Goal: Task Accomplishment & Management: Use online tool/utility

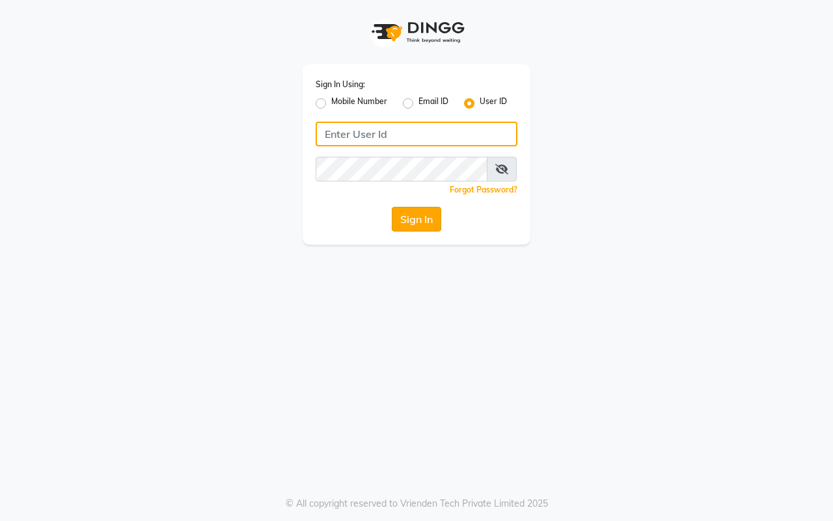
type input "hairaffairasalon"
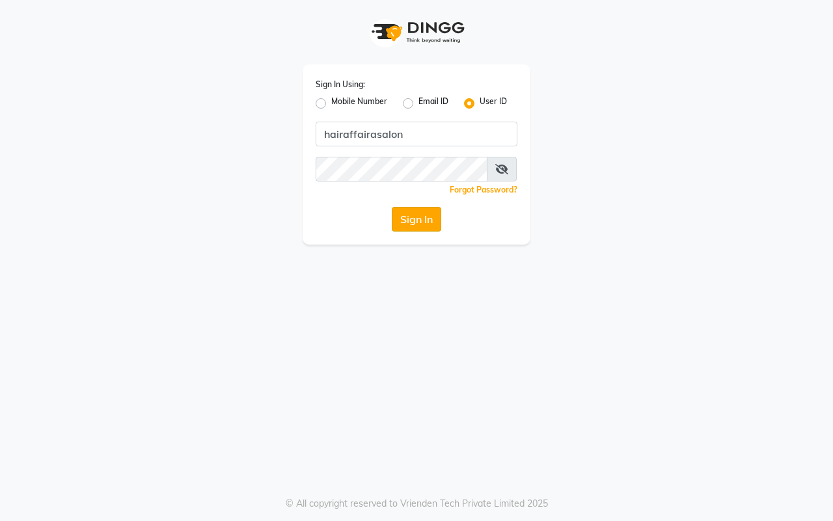
click at [408, 213] on button "Sign In" at bounding box center [416, 219] width 49 height 25
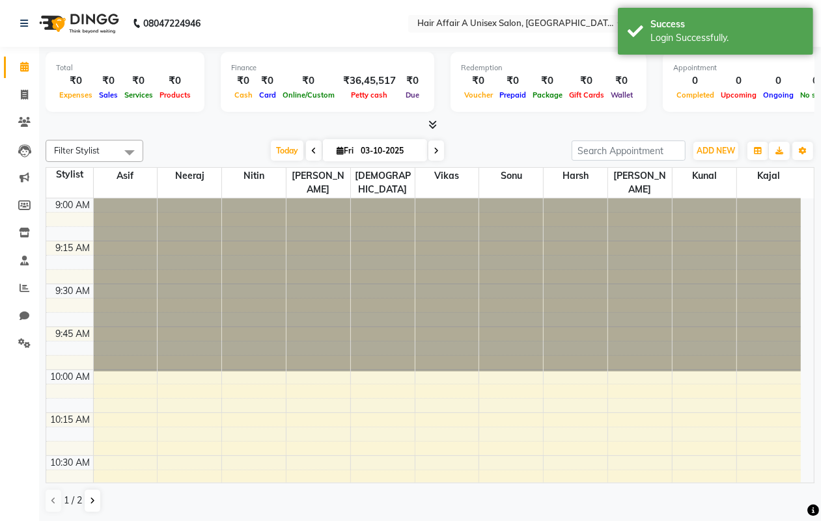
click at [12, 17] on div "08047224946" at bounding box center [110, 23] width 200 height 36
click at [21, 21] on icon at bounding box center [24, 23] width 8 height 9
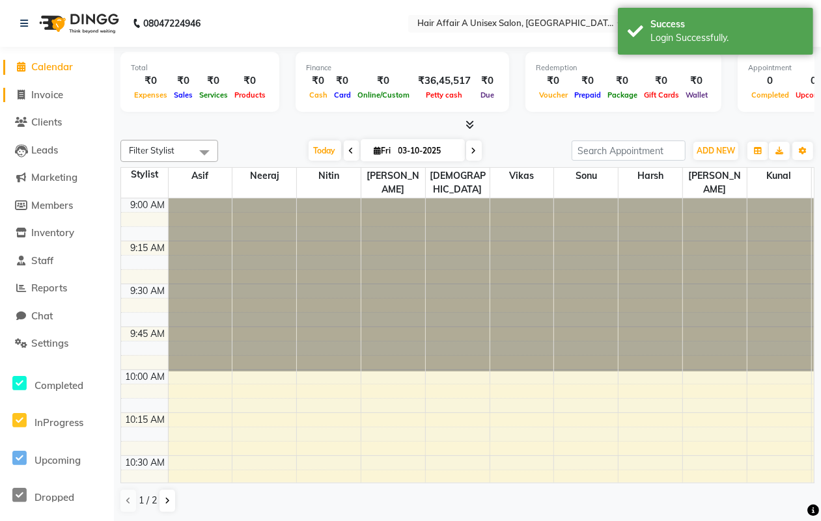
click at [53, 92] on span "Invoice" at bounding box center [47, 95] width 32 height 12
select select "service"
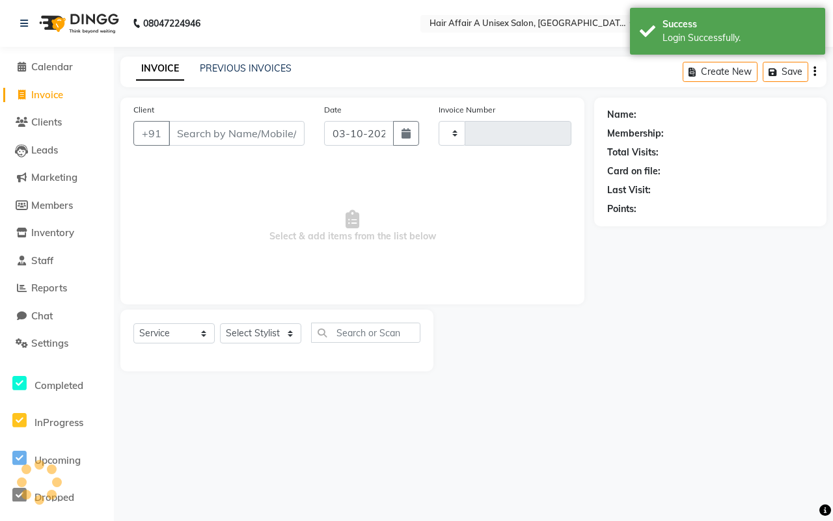
type input "1585"
select select "4464"
click at [244, 140] on input "Client" at bounding box center [237, 133] width 136 height 25
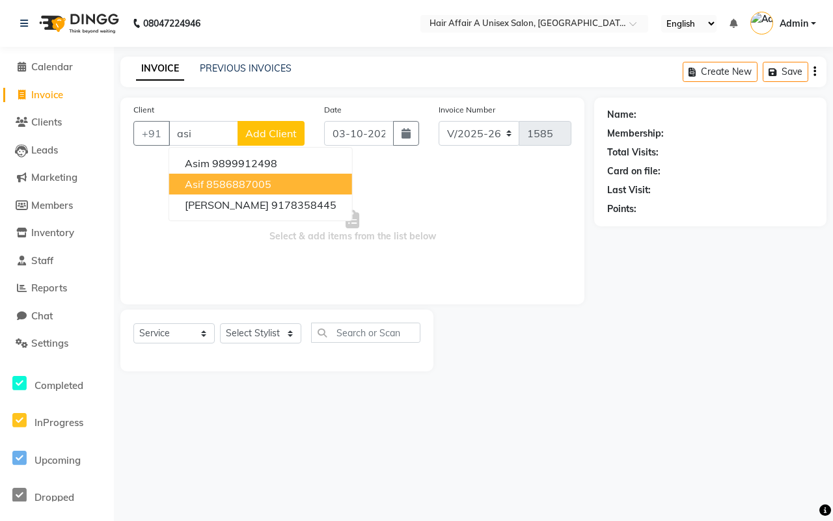
click at [220, 178] on ngb-highlight "8586887005" at bounding box center [238, 184] width 65 height 13
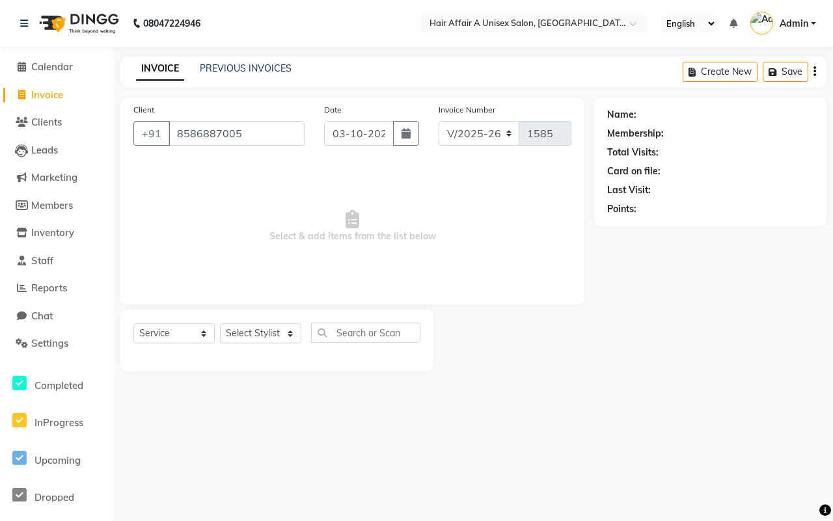
type input "8586887005"
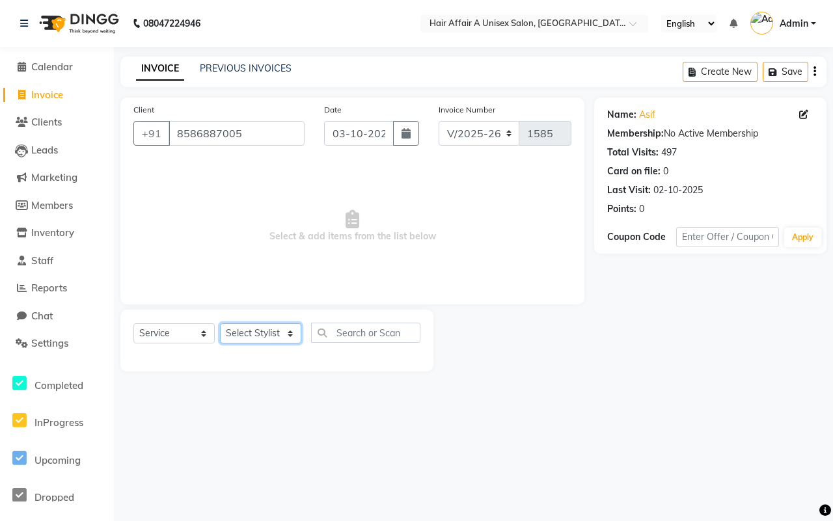
click at [241, 333] on select "Select Stylist [PERSON_NAME] [PERSON_NAME] Kajal Kunal [PERSON_NAME] Nitin [PER…" at bounding box center [260, 334] width 81 height 20
select select "25231"
click at [220, 324] on select "Select Stylist [PERSON_NAME] [PERSON_NAME] Kajal Kunal [PERSON_NAME] Nitin [PER…" at bounding box center [260, 334] width 81 height 20
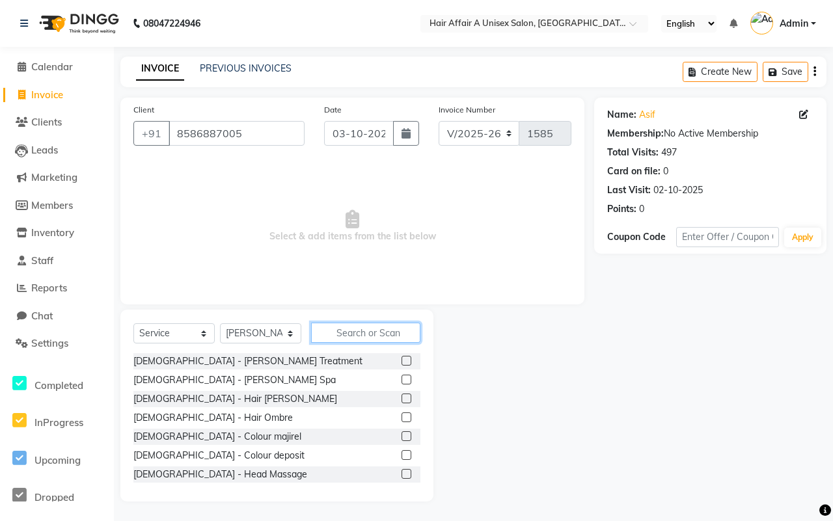
click at [369, 336] on input "text" at bounding box center [365, 333] width 109 height 20
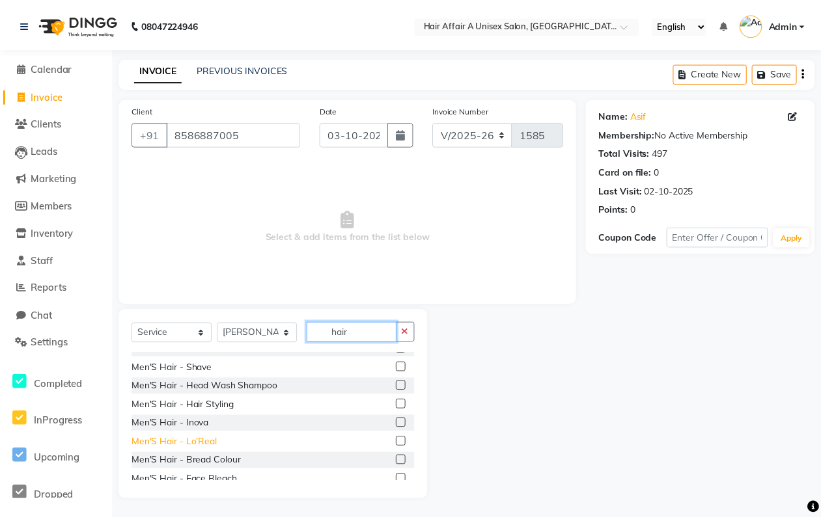
scroll to position [81, 0]
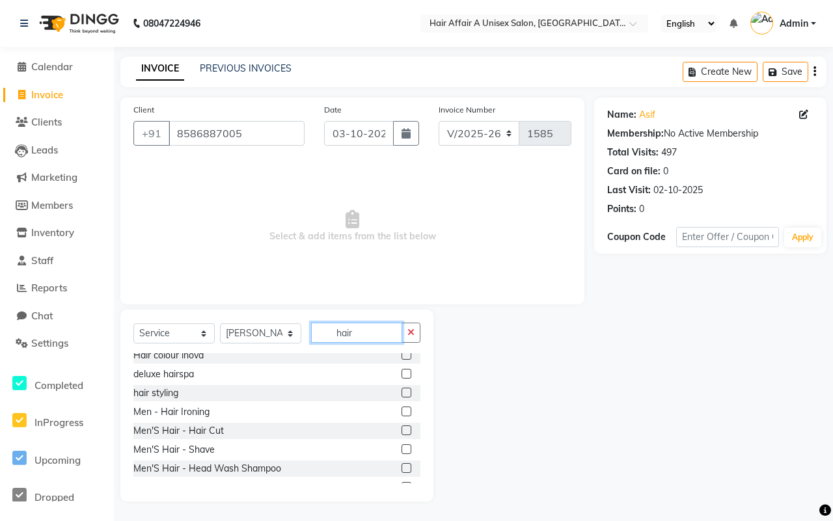
type input "hair"
click at [402, 428] on label at bounding box center [407, 431] width 10 height 10
click at [402, 428] on input "checkbox" at bounding box center [406, 431] width 8 height 8
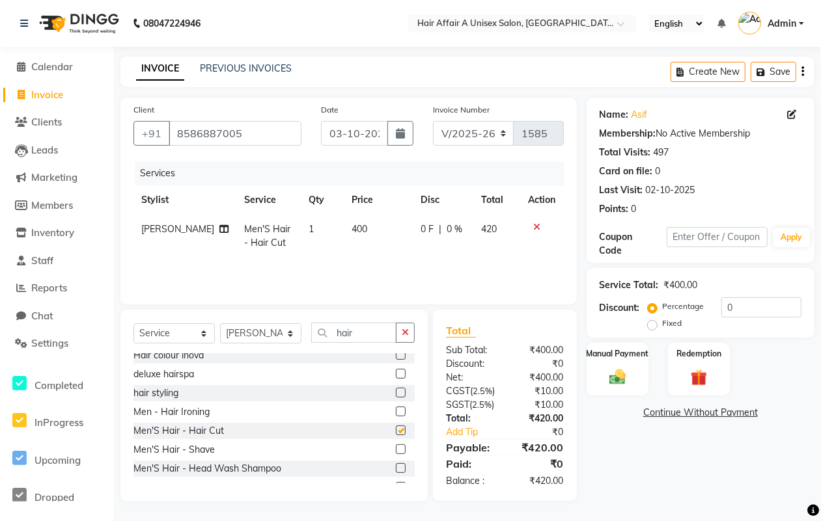
checkbox input "false"
click at [737, 304] on input "0" at bounding box center [761, 308] width 80 height 20
type input "5"
type input "4.5"
click at [633, 361] on div "Manual Payment" at bounding box center [617, 369] width 64 height 55
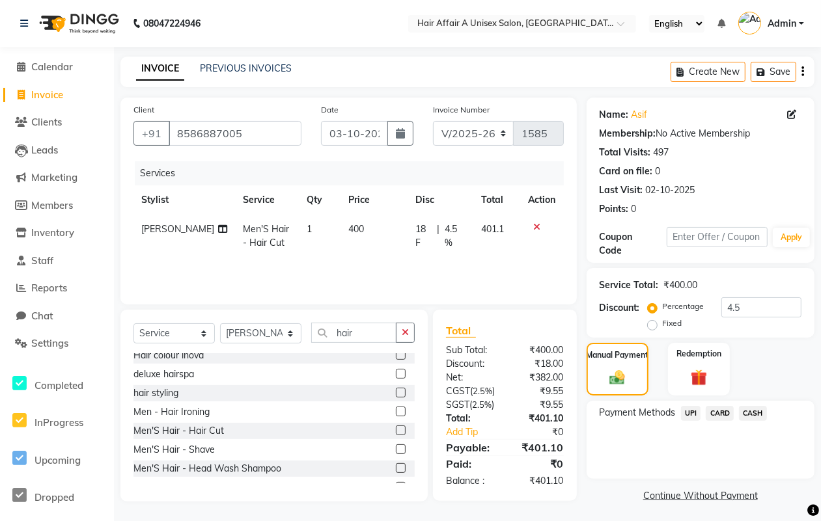
click at [753, 410] on span "CASH" at bounding box center [753, 413] width 28 height 15
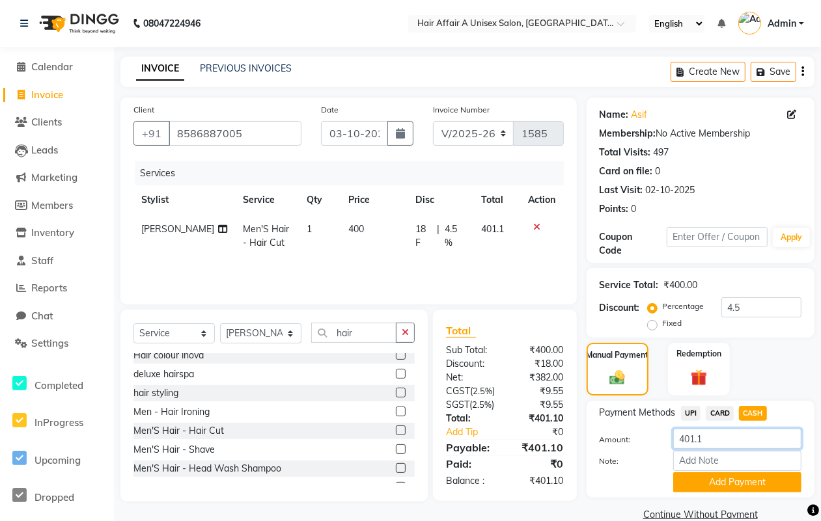
click at [718, 437] on input "401.1" at bounding box center [737, 439] width 128 height 20
type input "400"
click at [720, 482] on button "Add Payment" at bounding box center [737, 483] width 128 height 20
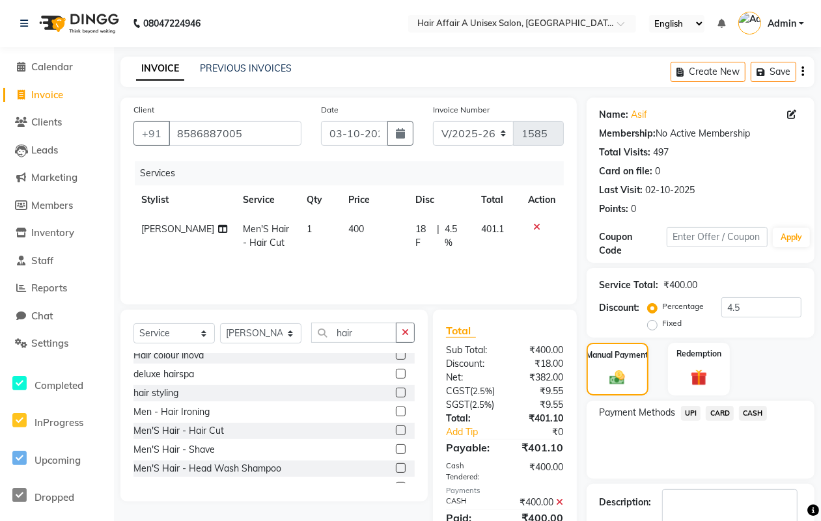
scroll to position [80, 0]
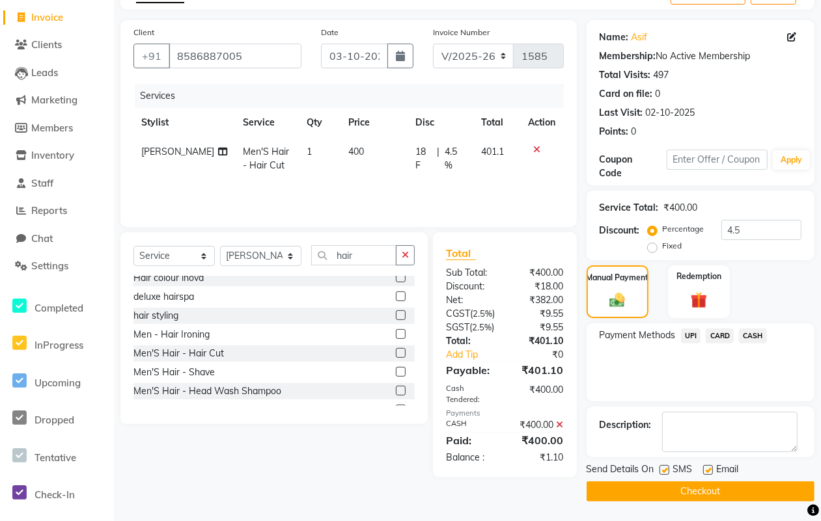
click at [662, 470] on label at bounding box center [664, 470] width 10 height 10
click at [662, 470] on input "checkbox" at bounding box center [663, 471] width 8 height 8
checkbox input "false"
click at [711, 465] on label at bounding box center [708, 470] width 10 height 10
click at [711, 467] on input "checkbox" at bounding box center [707, 471] width 8 height 8
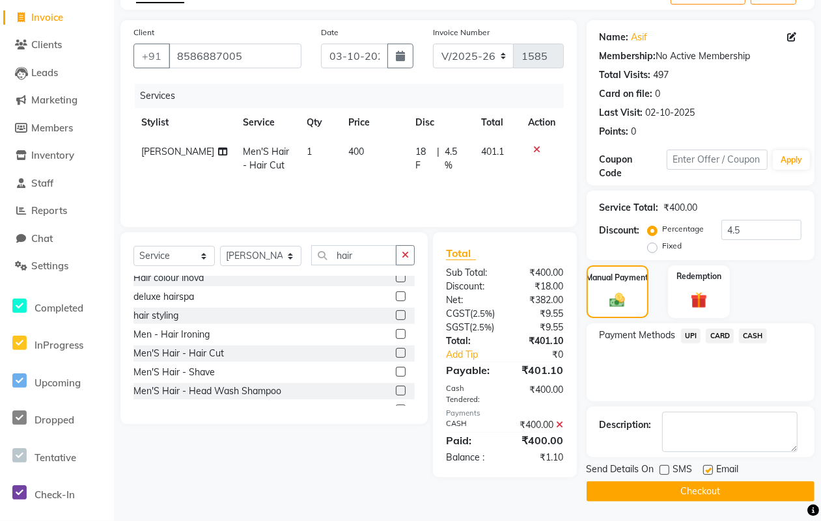
checkbox input "false"
click at [688, 483] on button "Checkout" at bounding box center [701, 492] width 228 height 20
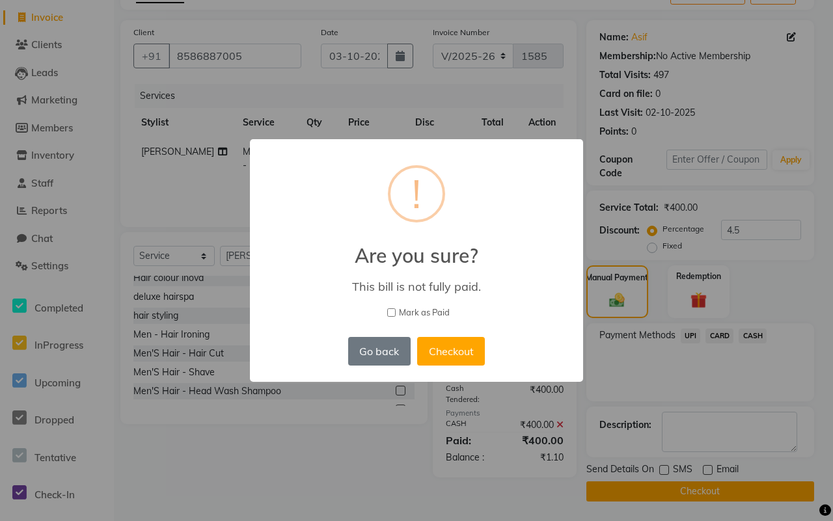
click at [421, 311] on span "Mark as Paid" at bounding box center [424, 313] width 51 height 13
click at [396, 311] on input "Mark as Paid" at bounding box center [391, 313] width 8 height 8
checkbox input "true"
click at [453, 342] on button "Checkout" at bounding box center [451, 351] width 68 height 29
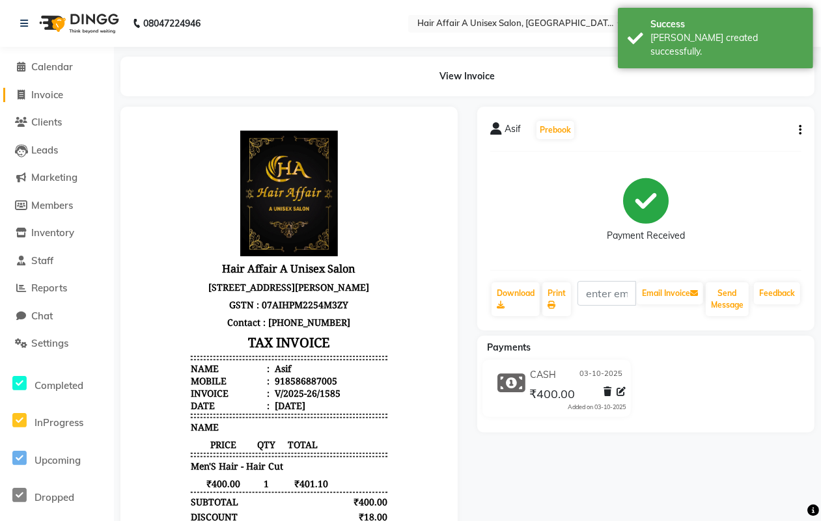
click at [33, 93] on span "Invoice" at bounding box center [47, 95] width 32 height 12
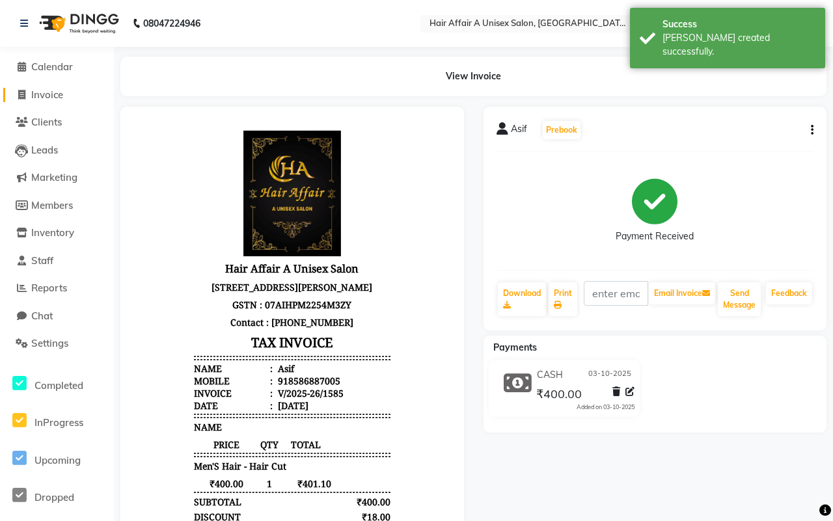
select select "4464"
select select "service"
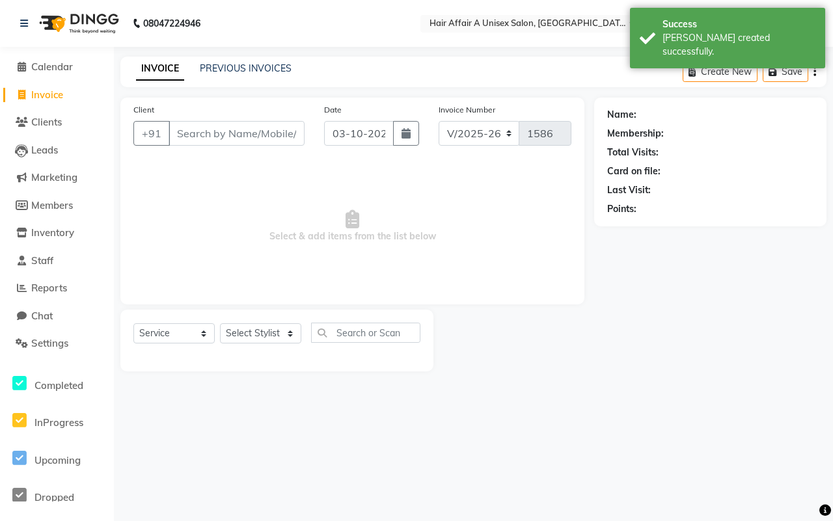
click at [268, 133] on input "Client" at bounding box center [237, 133] width 136 height 25
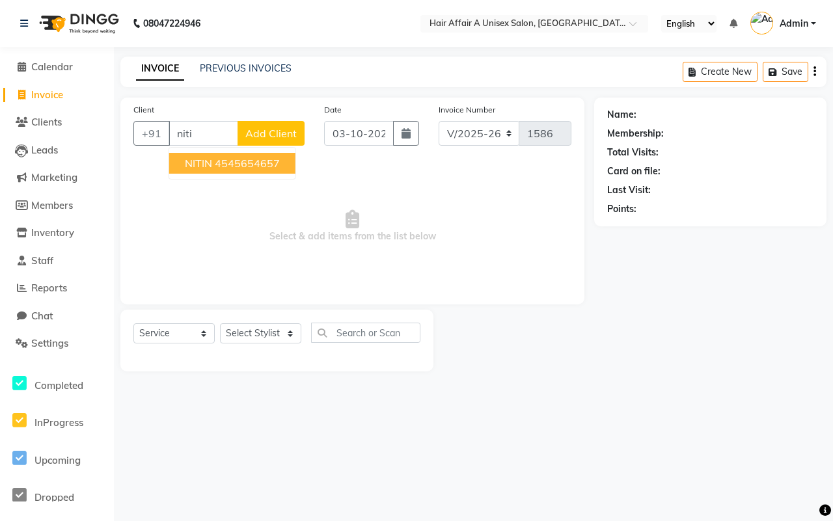
click at [231, 163] on ngb-highlight "4545654657" at bounding box center [247, 163] width 65 height 13
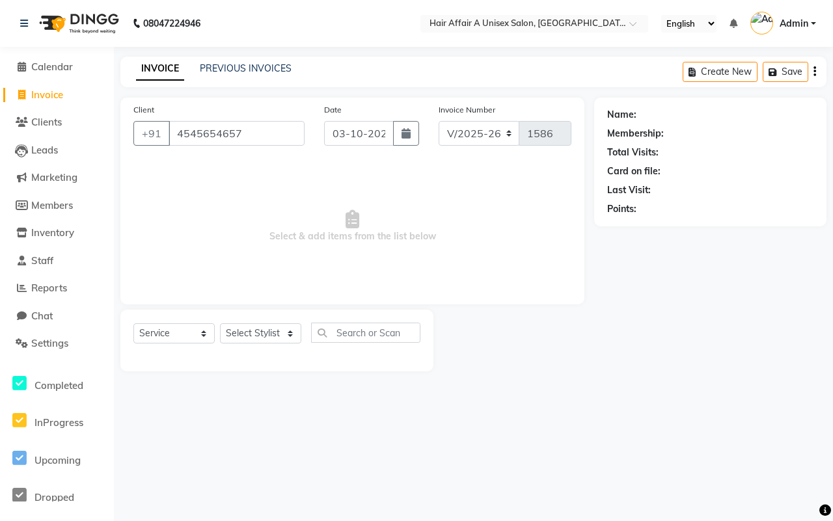
type input "4545654657"
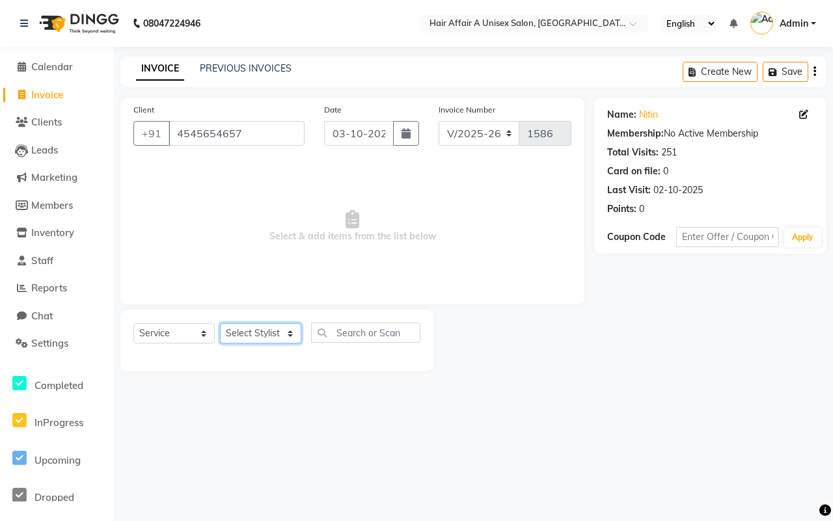
click at [245, 331] on select "Select Stylist [PERSON_NAME] [PERSON_NAME] Kajal Kunal [PERSON_NAME] Nitin [PER…" at bounding box center [260, 334] width 81 height 20
select select "25232"
click at [220, 324] on select "Select Stylist [PERSON_NAME] [PERSON_NAME] Kajal Kunal [PERSON_NAME] Nitin [PER…" at bounding box center [260, 334] width 81 height 20
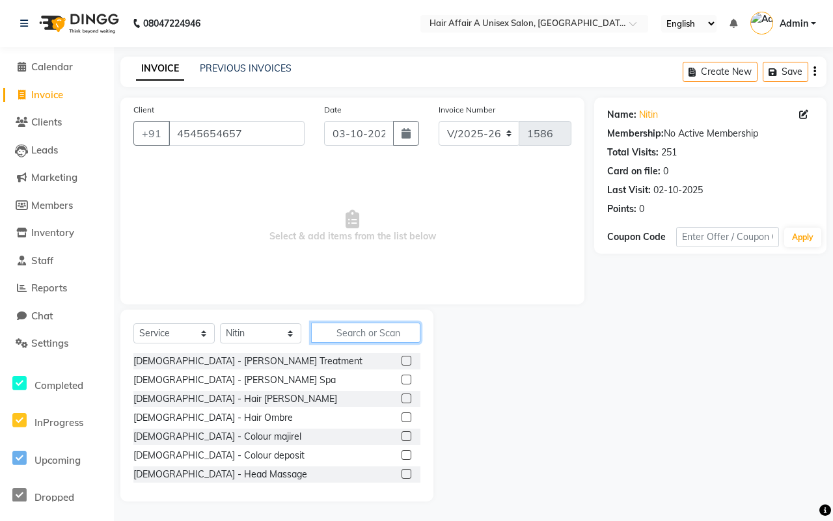
click at [336, 323] on input "text" at bounding box center [365, 333] width 109 height 20
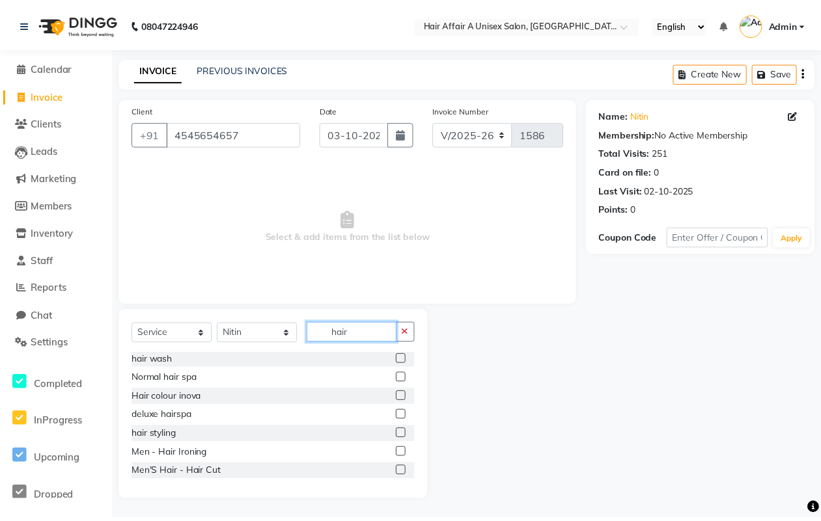
scroll to position [81, 0]
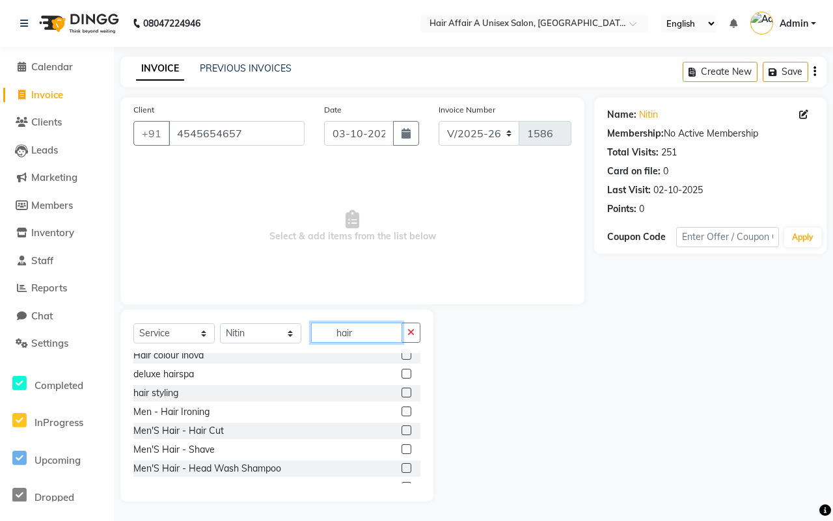
type input "hair"
click at [402, 430] on label at bounding box center [407, 431] width 10 height 10
click at [402, 430] on input "checkbox" at bounding box center [406, 431] width 8 height 8
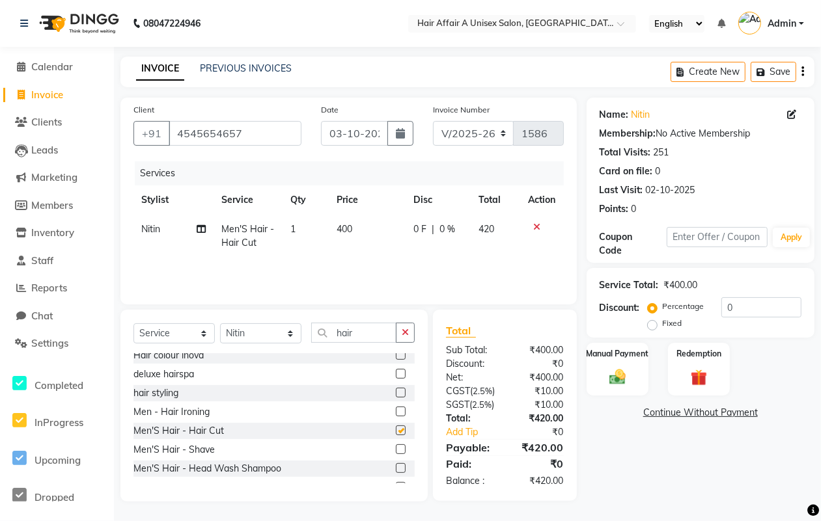
checkbox input "false"
click at [396, 446] on label at bounding box center [401, 450] width 10 height 10
click at [396, 446] on input "checkbox" at bounding box center [400, 450] width 8 height 8
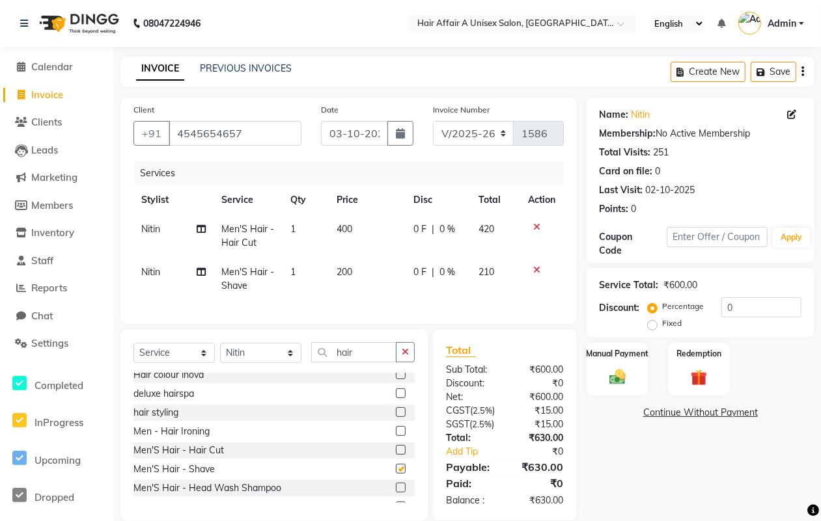
checkbox input "false"
click at [523, 404] on div "₹600.00" at bounding box center [539, 398] width 68 height 14
click at [749, 303] on input "0" at bounding box center [761, 308] width 80 height 20
type input "5"
type input "4.5"
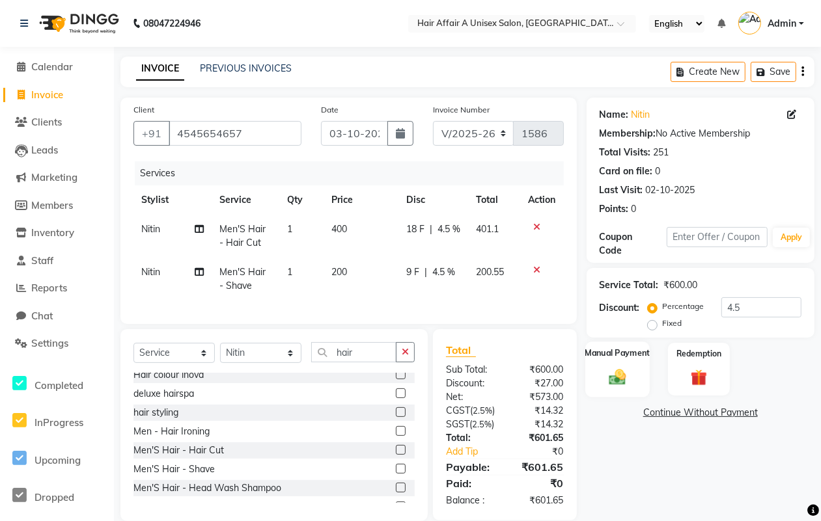
click at [618, 370] on img at bounding box center [617, 377] width 28 height 20
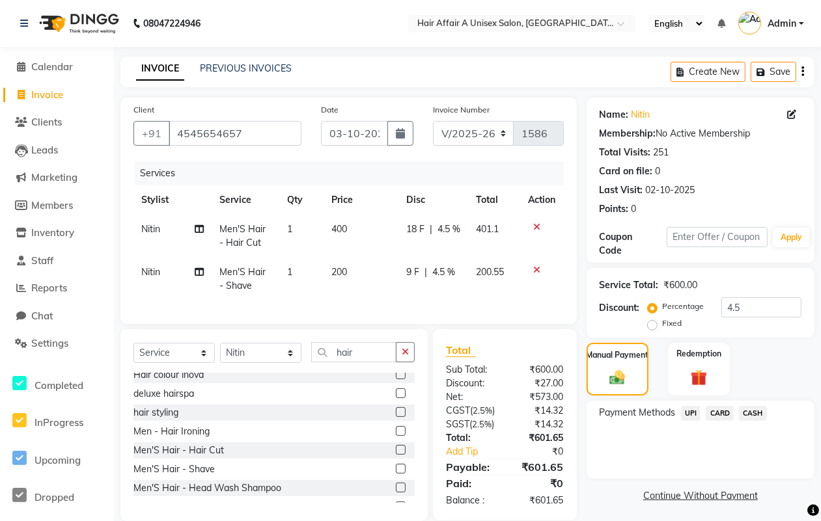
drag, startPoint x: 697, startPoint y: 414, endPoint x: 697, endPoint y: 424, distance: 10.4
click at [697, 413] on span "UPI" at bounding box center [691, 413] width 20 height 15
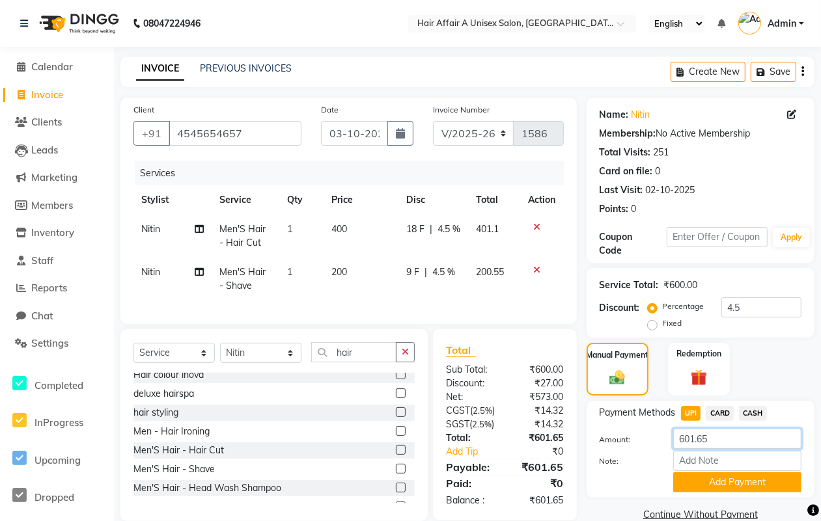
click at [729, 437] on input "601.65" at bounding box center [737, 439] width 128 height 20
type input "600"
click at [723, 484] on button "Add Payment" at bounding box center [737, 483] width 128 height 20
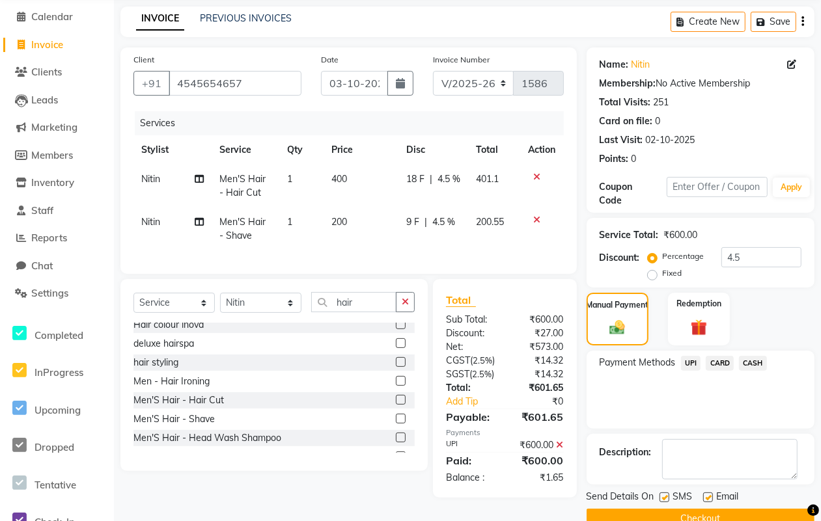
scroll to position [85, 0]
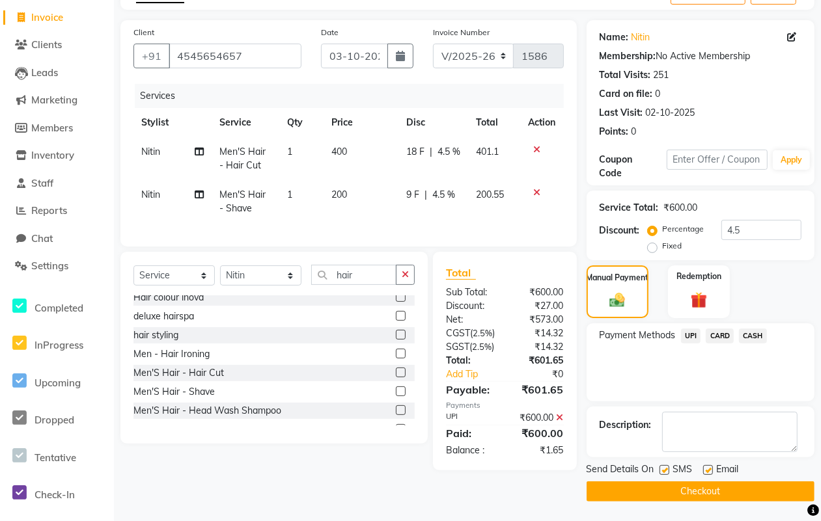
click at [661, 465] on label at bounding box center [664, 470] width 10 height 10
click at [661, 467] on input "checkbox" at bounding box center [663, 471] width 8 height 8
checkbox input "false"
click at [710, 465] on label at bounding box center [708, 470] width 10 height 10
click at [710, 467] on input "checkbox" at bounding box center [707, 471] width 8 height 8
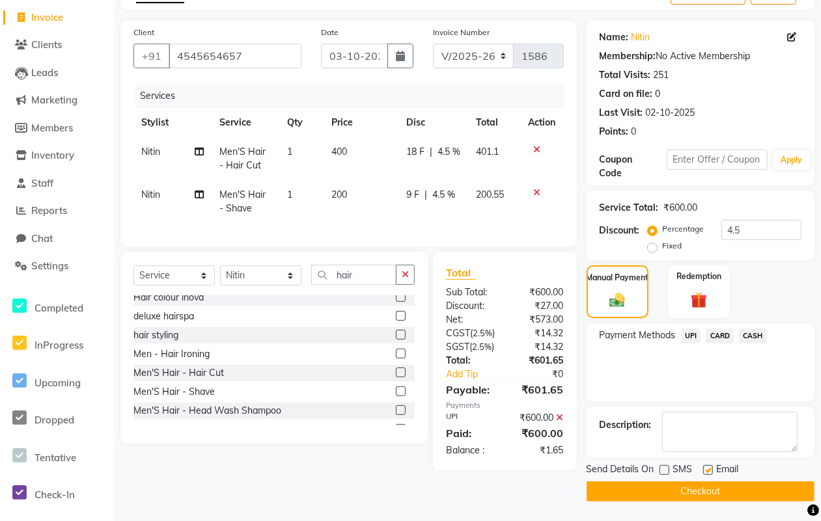
checkbox input "false"
click at [695, 482] on button "Checkout" at bounding box center [701, 492] width 228 height 20
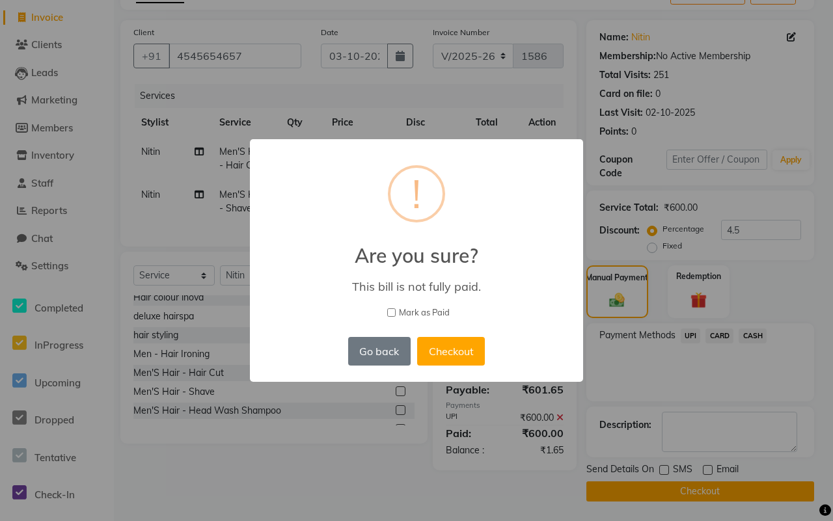
click at [392, 313] on input "Mark as Paid" at bounding box center [391, 313] width 8 height 8
checkbox input "true"
click at [466, 345] on button "Checkout" at bounding box center [451, 351] width 68 height 29
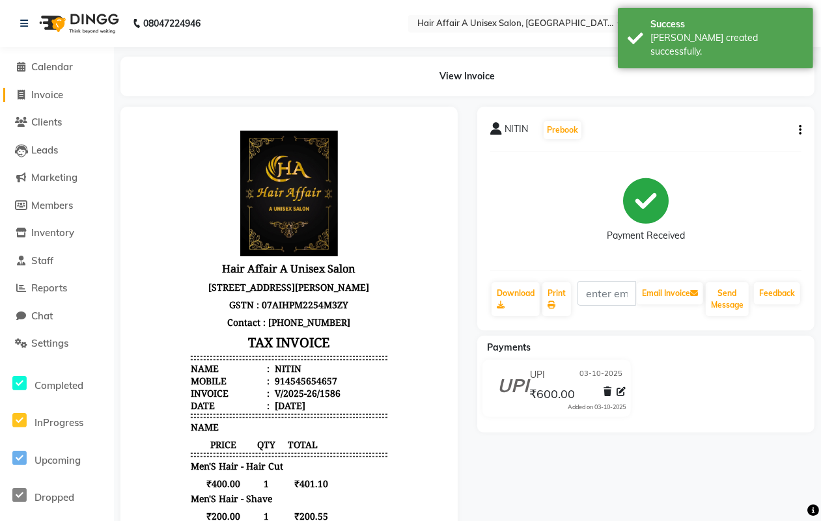
click at [53, 96] on span "Invoice" at bounding box center [47, 95] width 32 height 12
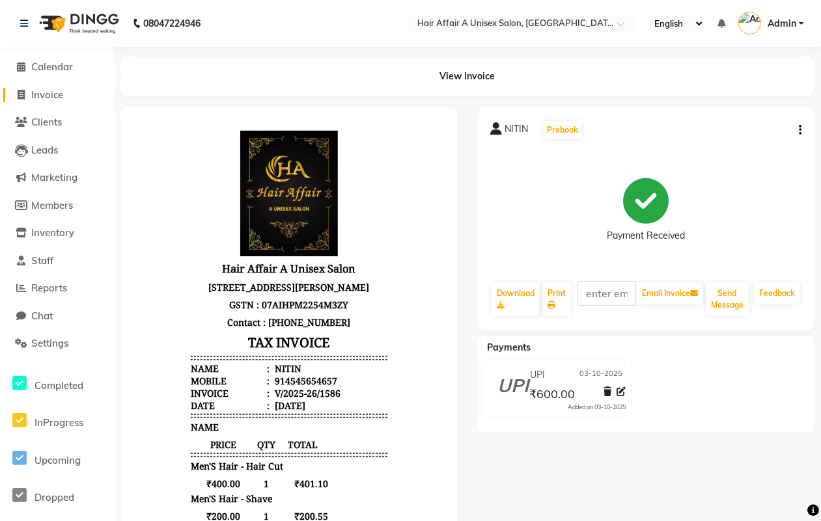
select select "4464"
select select "service"
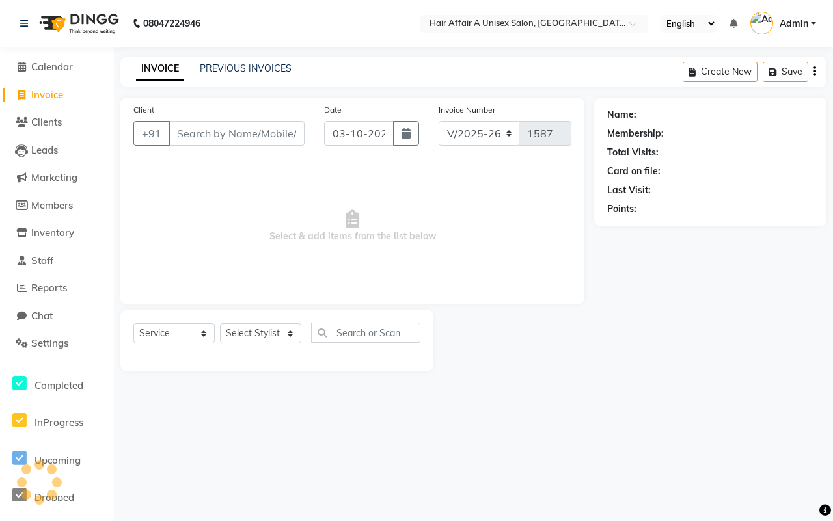
click at [202, 131] on input "Client" at bounding box center [237, 133] width 136 height 25
click at [265, 131] on input "Client" at bounding box center [237, 133] width 136 height 25
click at [234, 135] on input "Client" at bounding box center [237, 133] width 136 height 25
click at [256, 128] on input "Client" at bounding box center [237, 133] width 136 height 25
click at [242, 137] on input "Client" at bounding box center [237, 133] width 136 height 25
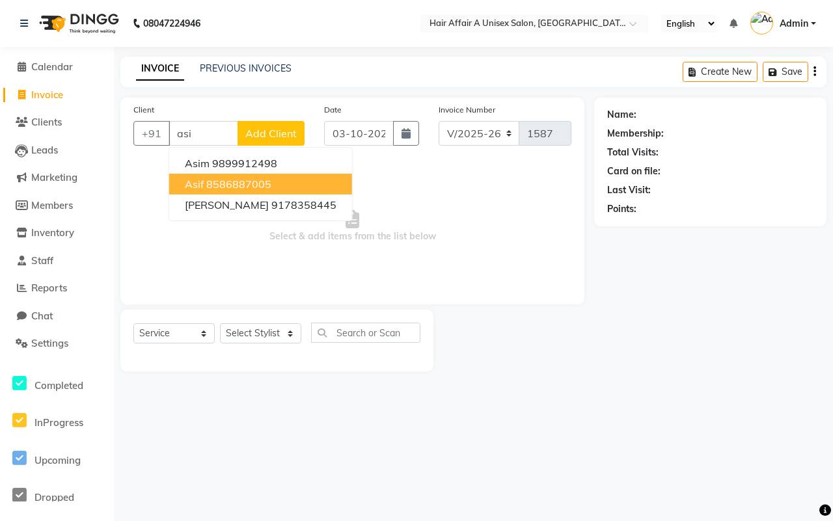
click at [255, 186] on ngb-highlight "8586887005" at bounding box center [238, 184] width 65 height 13
type input "8586887005"
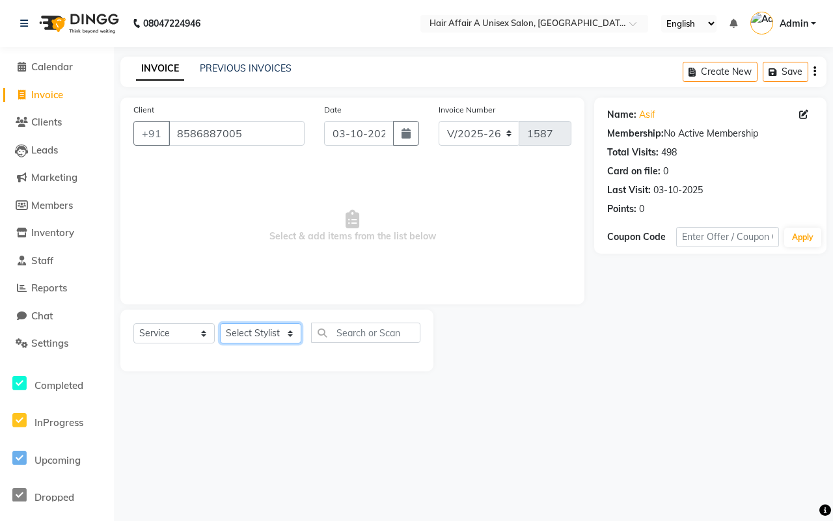
click at [278, 334] on select "Select Stylist [PERSON_NAME] [PERSON_NAME] Kajal Kunal [PERSON_NAME] Nitin [PER…" at bounding box center [260, 334] width 81 height 20
select select "25231"
click at [220, 324] on select "Select Stylist [PERSON_NAME] [PERSON_NAME] Kajal Kunal [PERSON_NAME] Nitin [PER…" at bounding box center [260, 334] width 81 height 20
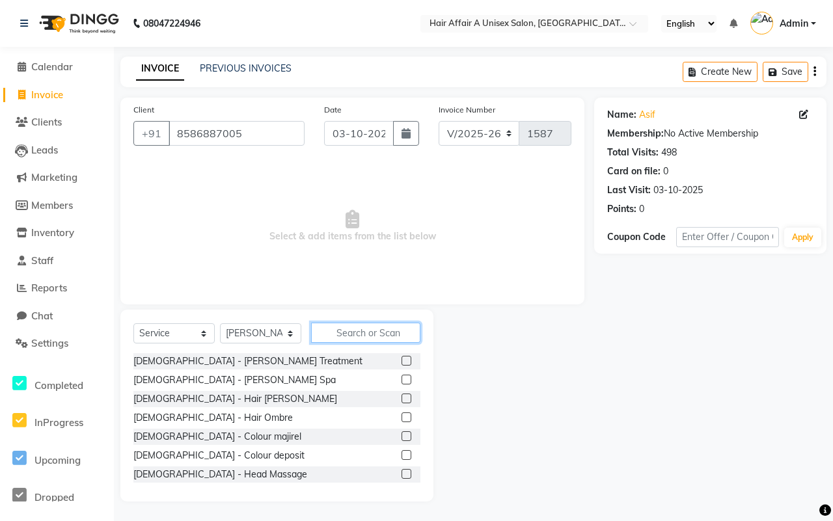
click at [343, 333] on input "text" at bounding box center [365, 333] width 109 height 20
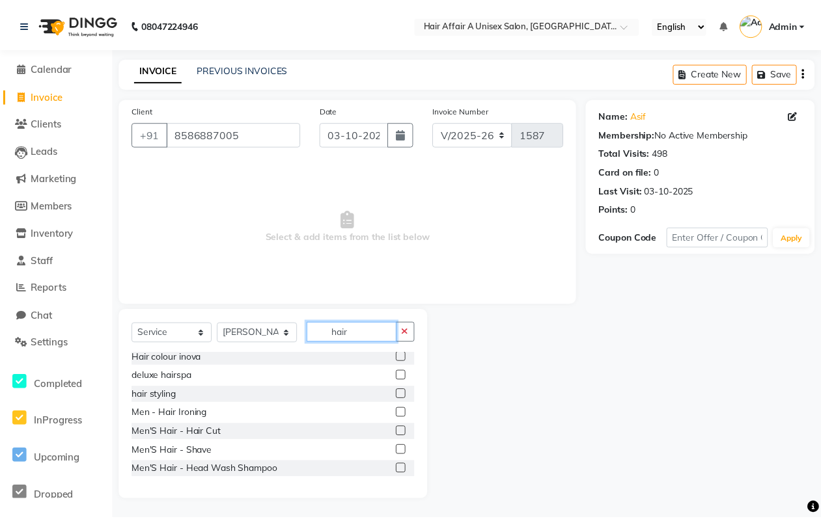
scroll to position [81, 0]
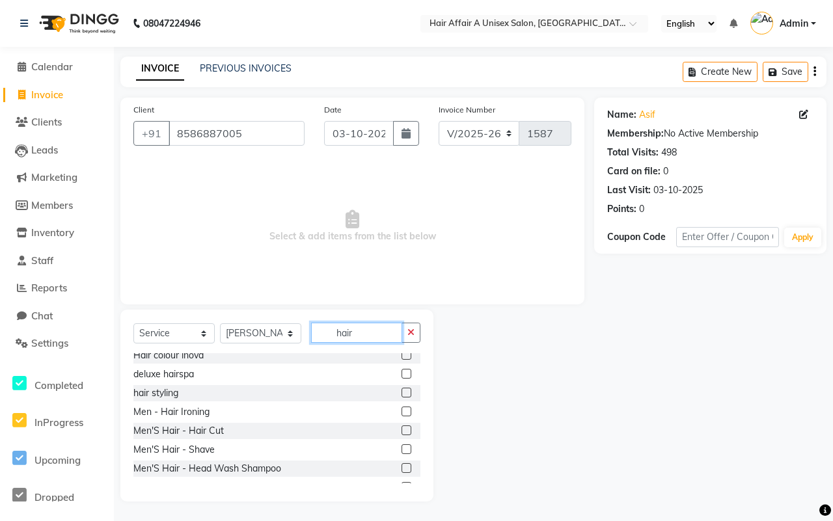
type input "hair"
click at [402, 430] on label at bounding box center [407, 431] width 10 height 10
click at [402, 430] on input "checkbox" at bounding box center [406, 431] width 8 height 8
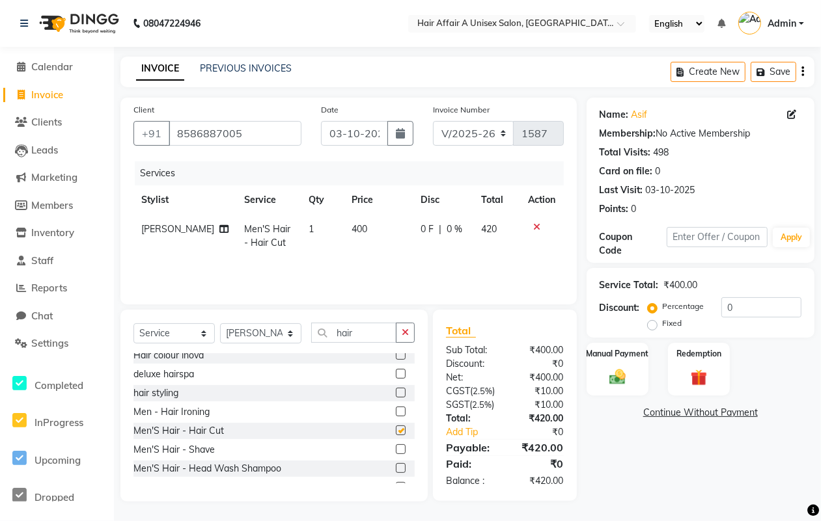
checkbox input "false"
click at [396, 450] on label at bounding box center [401, 450] width 10 height 10
click at [396, 450] on input "checkbox" at bounding box center [400, 450] width 8 height 8
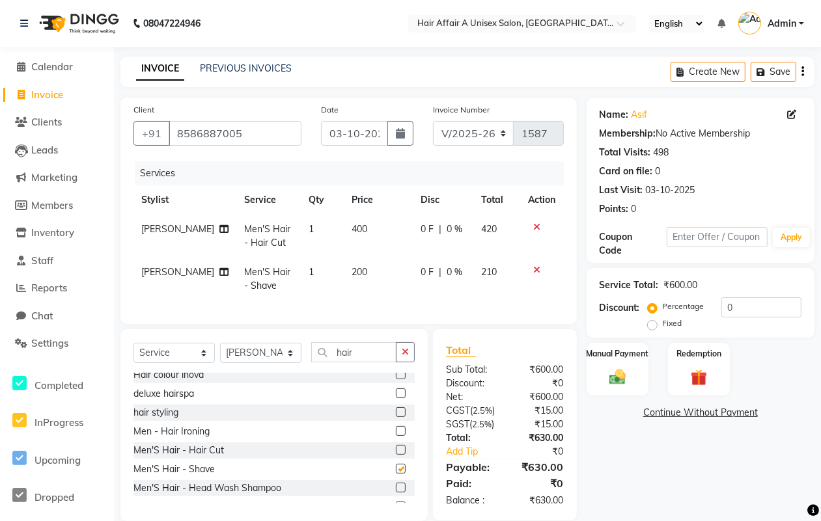
checkbox input "false"
click at [270, 358] on select "Select Stylist [PERSON_NAME] [PERSON_NAME] Kajal Kunal [PERSON_NAME] Nitin [PER…" at bounding box center [260, 353] width 81 height 20
select select "25273"
click at [220, 355] on select "Select Stylist [PERSON_NAME] [PERSON_NAME] Kajal Kunal [PERSON_NAME] Nitin [PER…" at bounding box center [260, 353] width 81 height 20
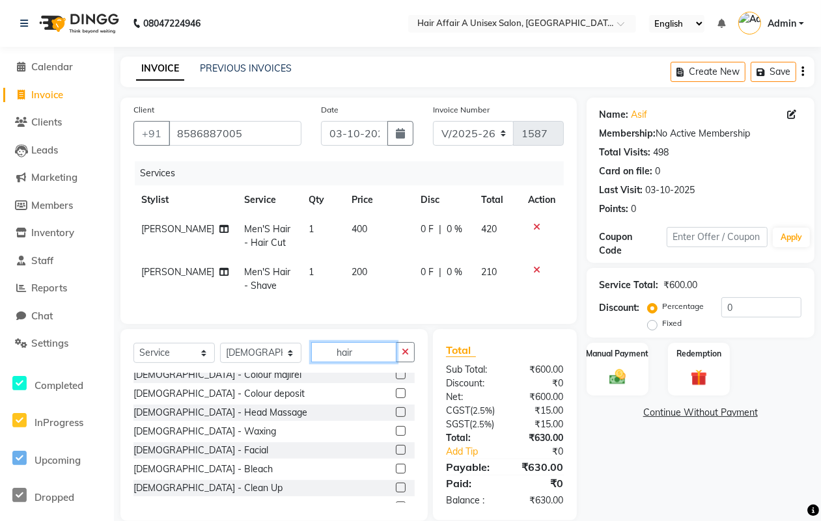
drag, startPoint x: 359, startPoint y: 363, endPoint x: 363, endPoint y: 355, distance: 8.2
click at [359, 362] on input "hair" at bounding box center [353, 352] width 85 height 20
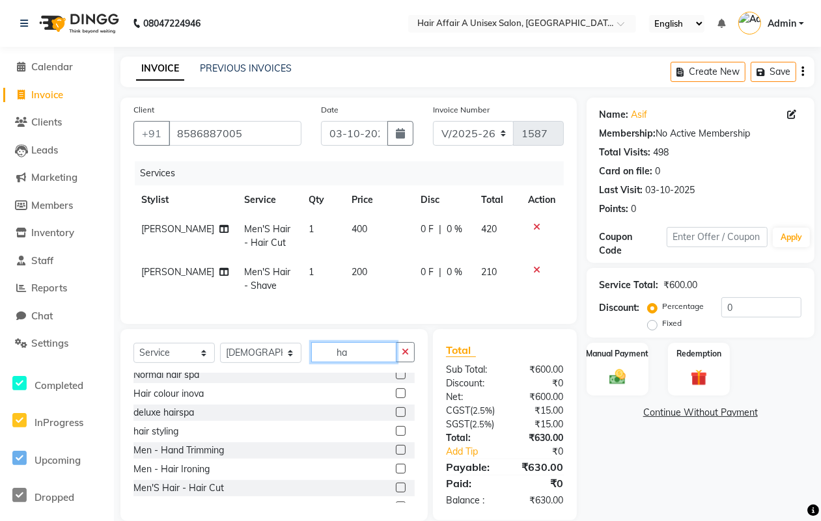
type input "h"
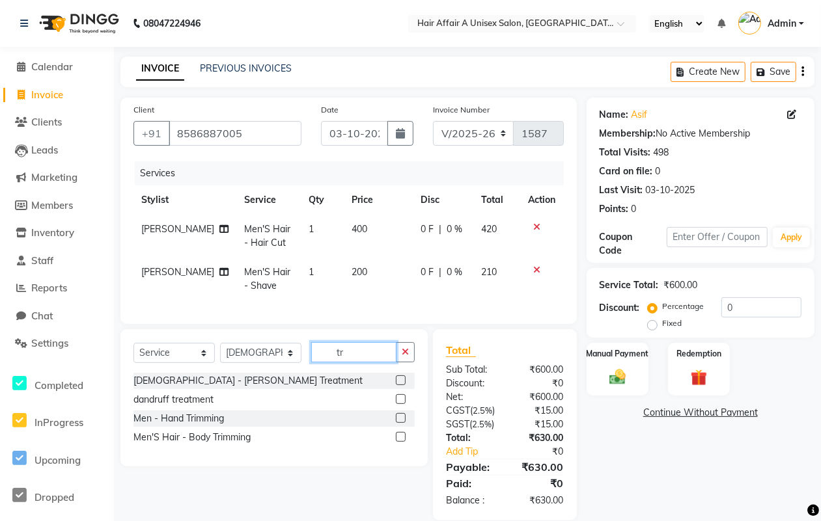
scroll to position [0, 0]
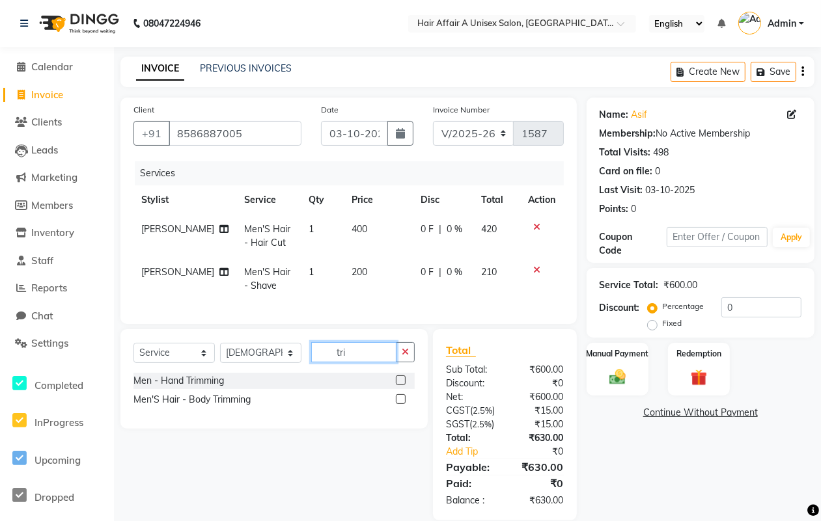
type input "tri"
click at [401, 385] on label at bounding box center [401, 381] width 10 height 10
click at [401, 385] on input "checkbox" at bounding box center [400, 381] width 8 height 8
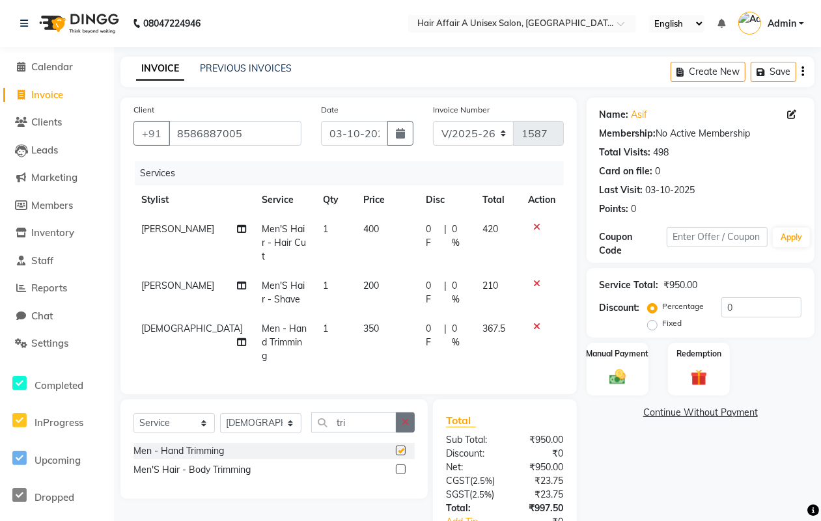
checkbox input "false"
click at [357, 314] on td "350" at bounding box center [386, 342] width 62 height 57
select select "25273"
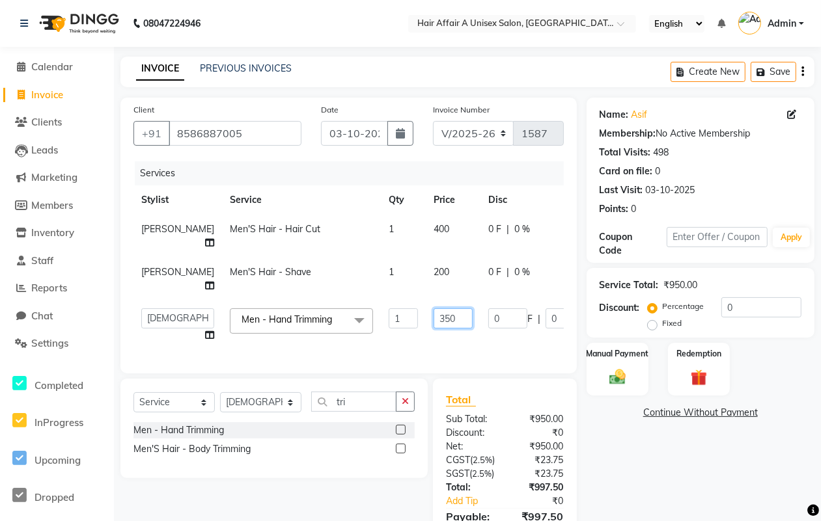
click at [434, 320] on input "350" at bounding box center [453, 319] width 39 height 20
type input "400"
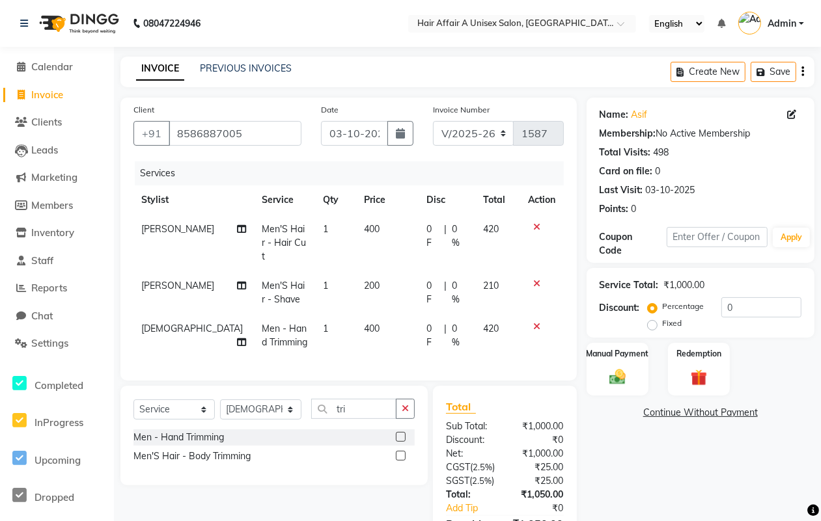
scroll to position [101, 0]
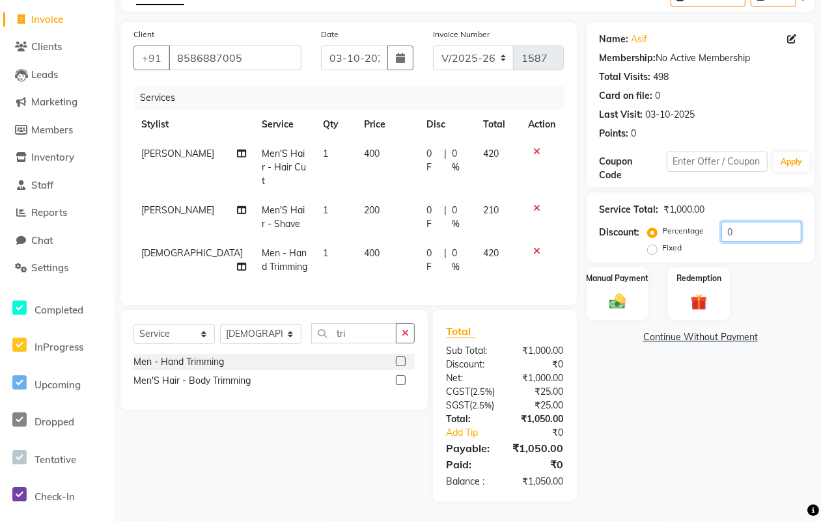
click at [747, 222] on input "0" at bounding box center [761, 232] width 80 height 20
type input "5"
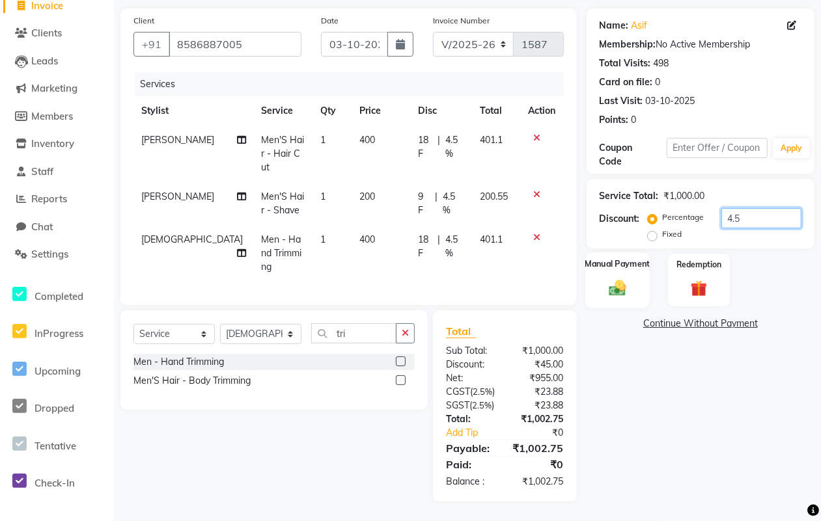
type input "4.5"
click at [600, 281] on div "Manual Payment" at bounding box center [617, 280] width 64 height 55
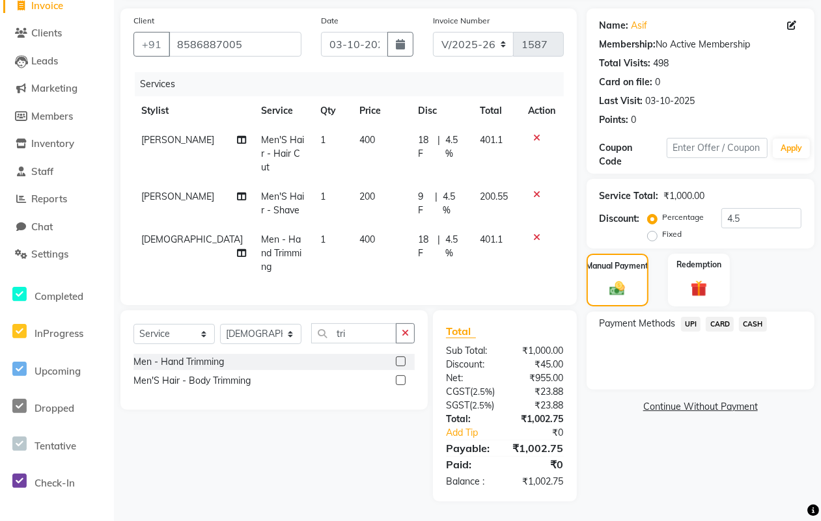
click at [691, 319] on span "UPI" at bounding box center [691, 324] width 20 height 15
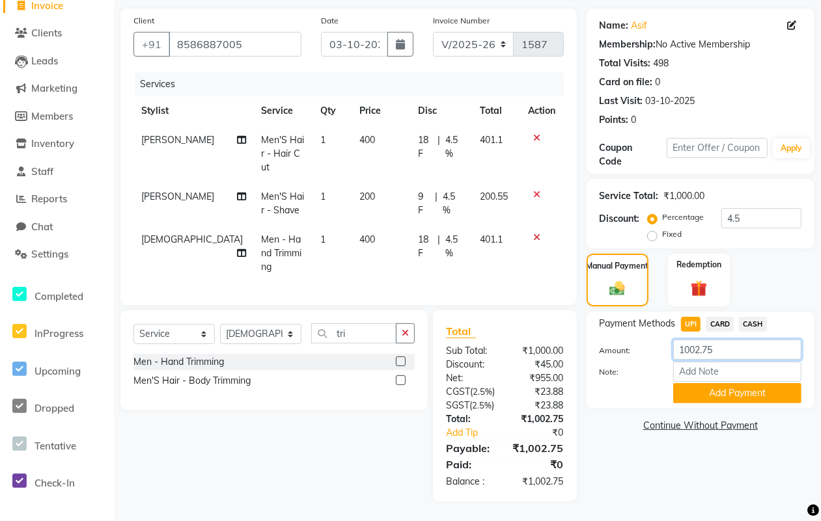
click at [724, 340] on input "1002.75" at bounding box center [737, 350] width 128 height 20
type input "1000"
click at [727, 389] on button "Add Payment" at bounding box center [737, 393] width 128 height 20
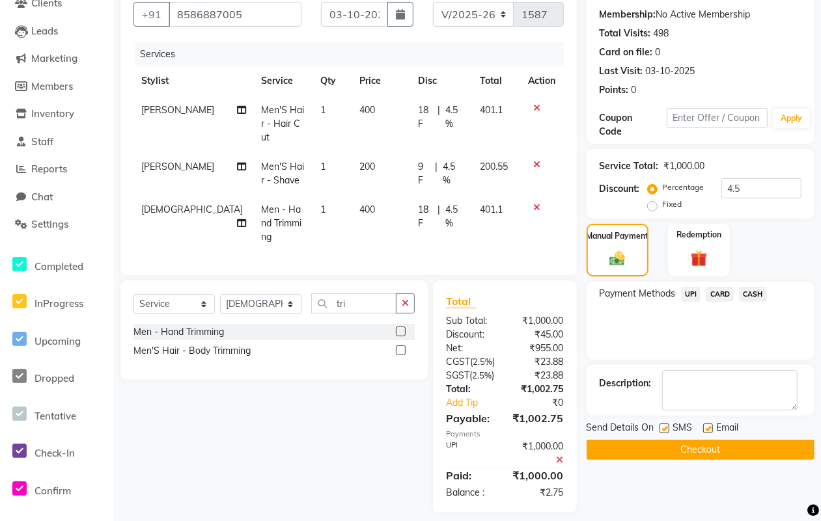
scroll to position [141, 0]
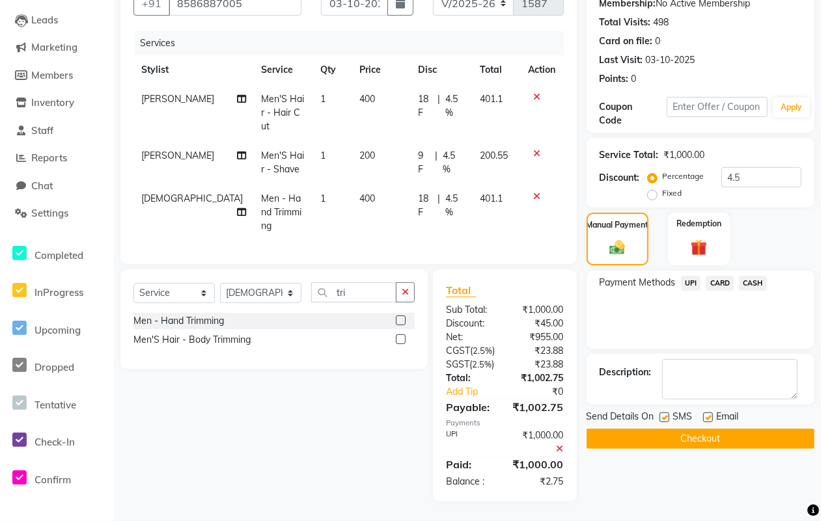
click at [665, 413] on label at bounding box center [664, 418] width 10 height 10
click at [665, 414] on input "checkbox" at bounding box center [663, 418] width 8 height 8
checkbox input "false"
click at [707, 413] on label at bounding box center [708, 418] width 10 height 10
click at [707, 414] on input "checkbox" at bounding box center [707, 418] width 8 height 8
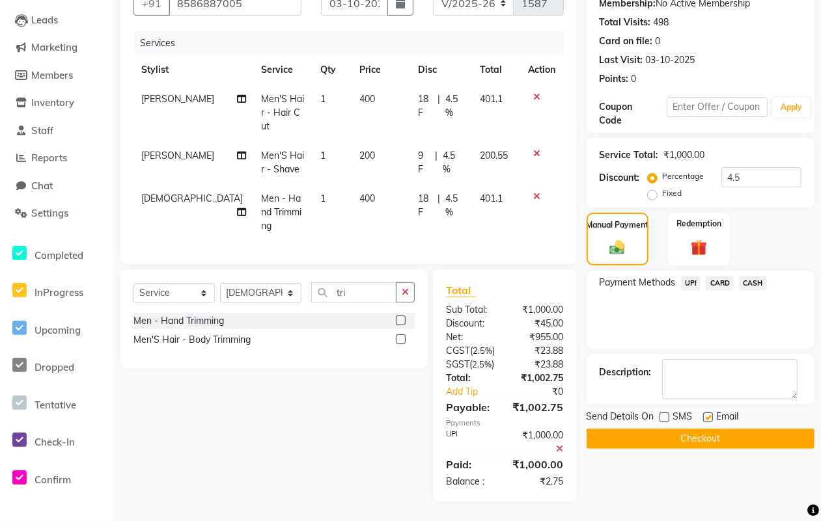
checkbox input "false"
click at [703, 429] on button "Checkout" at bounding box center [701, 439] width 228 height 20
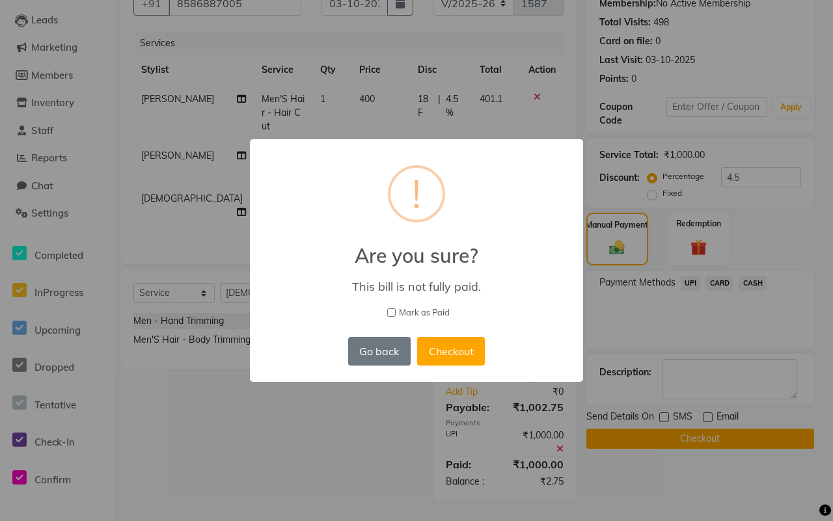
click at [433, 311] on span "Mark as Paid" at bounding box center [424, 313] width 51 height 13
click at [396, 311] on input "Mark as Paid" at bounding box center [391, 313] width 8 height 8
checkbox input "true"
click at [449, 346] on button "Checkout" at bounding box center [451, 351] width 68 height 29
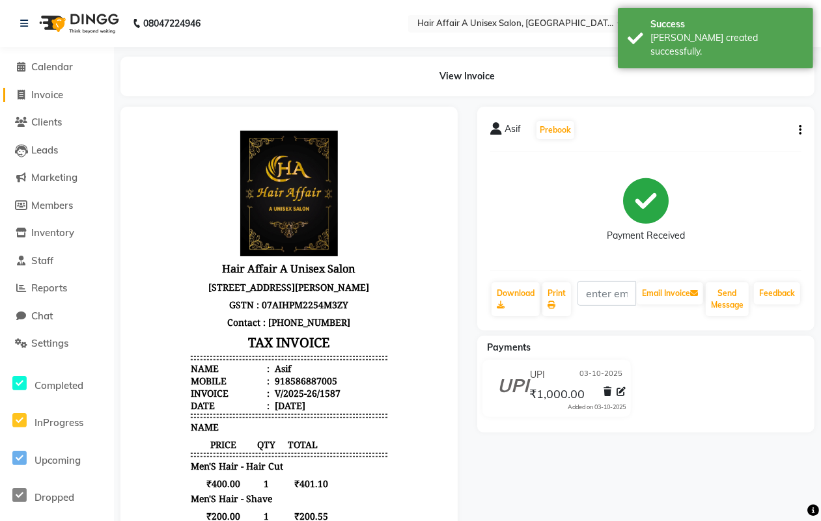
click at [51, 95] on span "Invoice" at bounding box center [47, 95] width 32 height 12
select select "service"
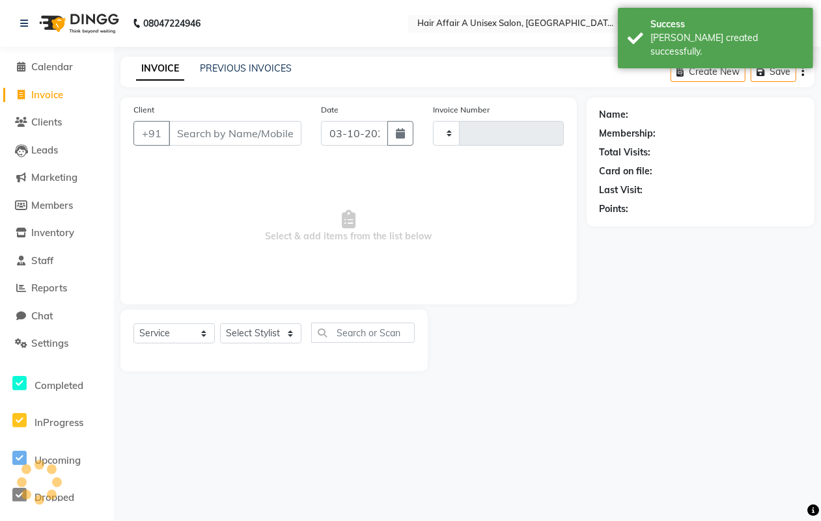
type input "1588"
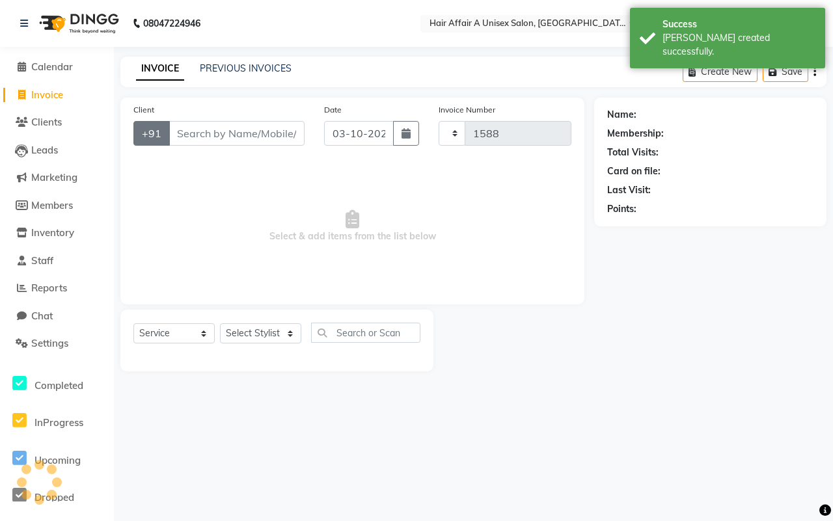
select select "4464"
click at [212, 135] on input "Client" at bounding box center [237, 133] width 136 height 25
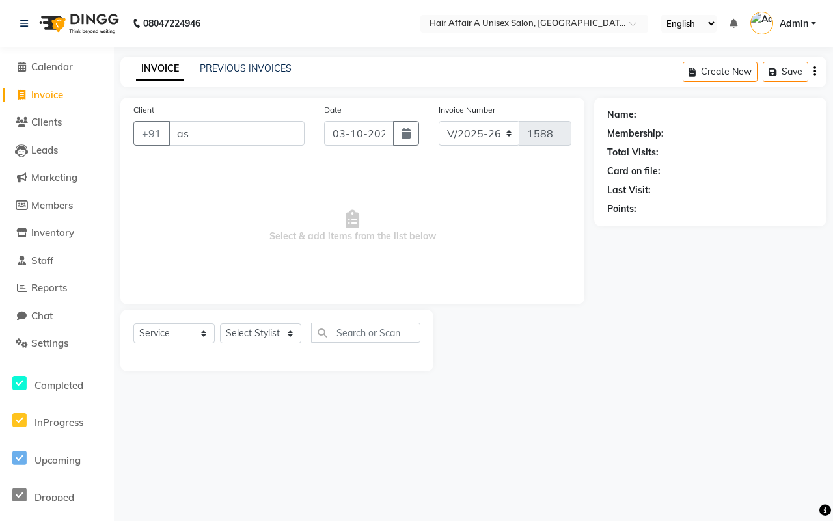
type input "a"
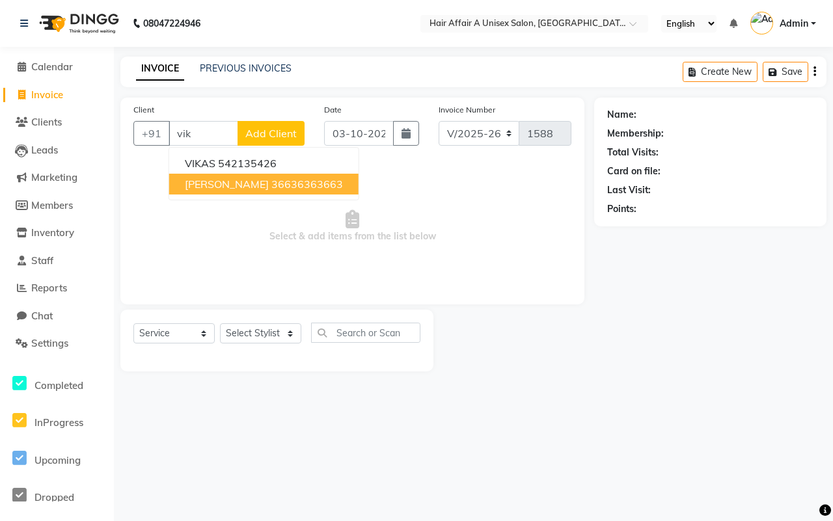
click at [271, 184] on ngb-highlight "36636363663" at bounding box center [307, 184] width 72 height 13
type input "36636363663"
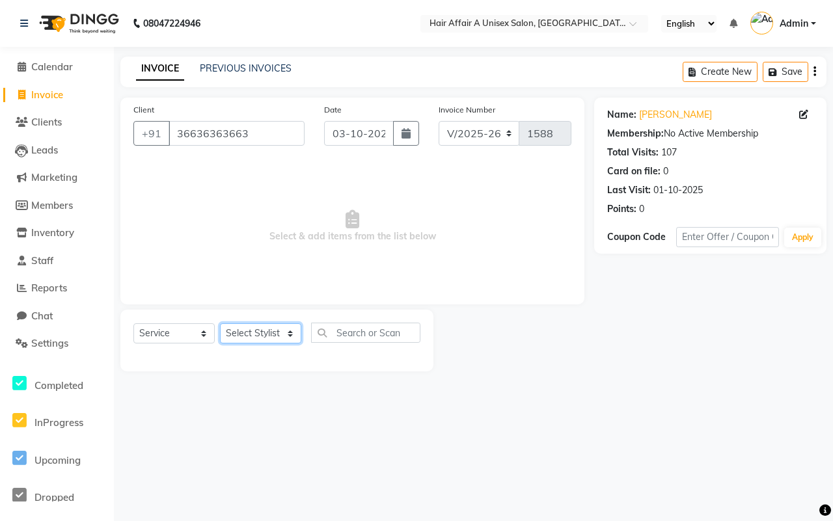
click at [243, 332] on select "Select Stylist [PERSON_NAME] [PERSON_NAME] Kajal Kunal [PERSON_NAME] Nitin [PER…" at bounding box center [260, 334] width 81 height 20
select select "25231"
click at [220, 324] on select "Select Stylist [PERSON_NAME] [PERSON_NAME] Kajal Kunal [PERSON_NAME] Nitin [PER…" at bounding box center [260, 334] width 81 height 20
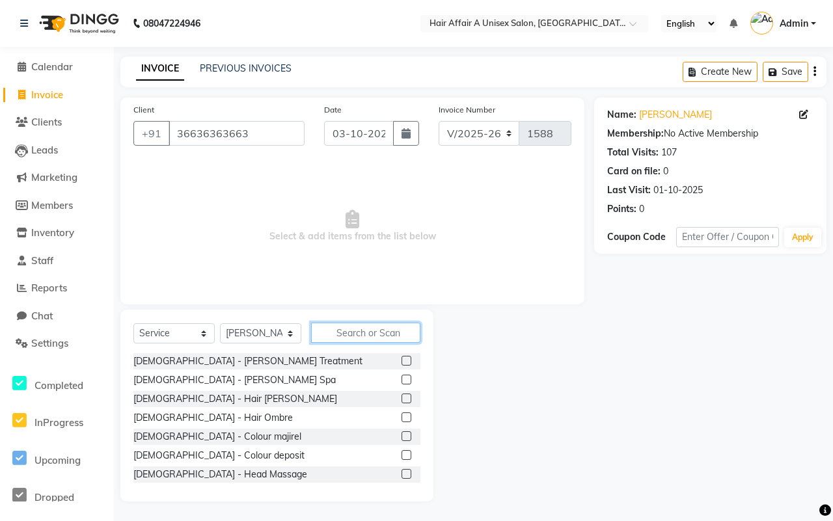
click at [369, 331] on input "text" at bounding box center [365, 333] width 109 height 20
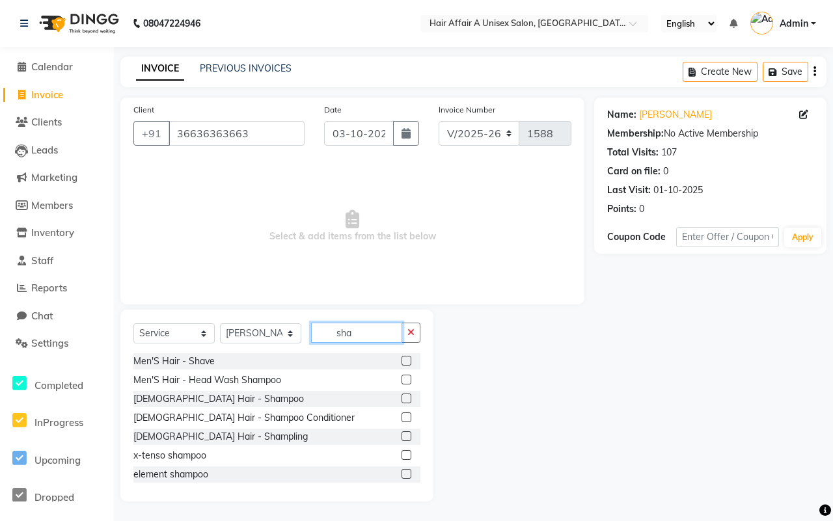
type input "sha"
click at [402, 356] on label at bounding box center [407, 361] width 10 height 10
click at [402, 357] on input "checkbox" at bounding box center [406, 361] width 8 height 8
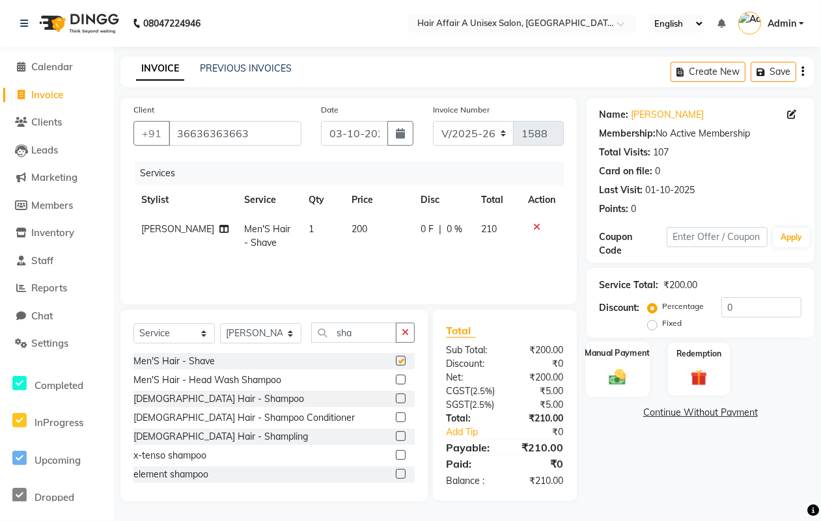
checkbox input "false"
click at [756, 303] on input "0" at bounding box center [761, 308] width 80 height 20
type input "4.5"
click at [630, 379] on img at bounding box center [617, 377] width 28 height 20
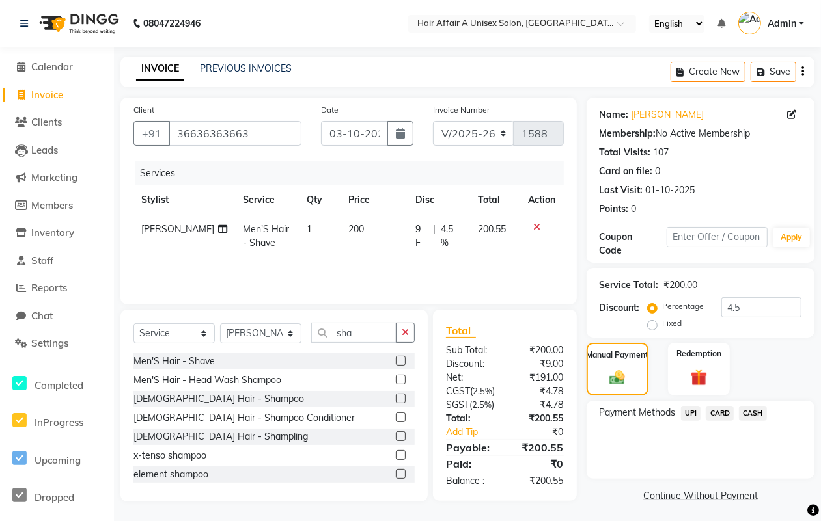
click at [753, 408] on span "CASH" at bounding box center [753, 413] width 28 height 15
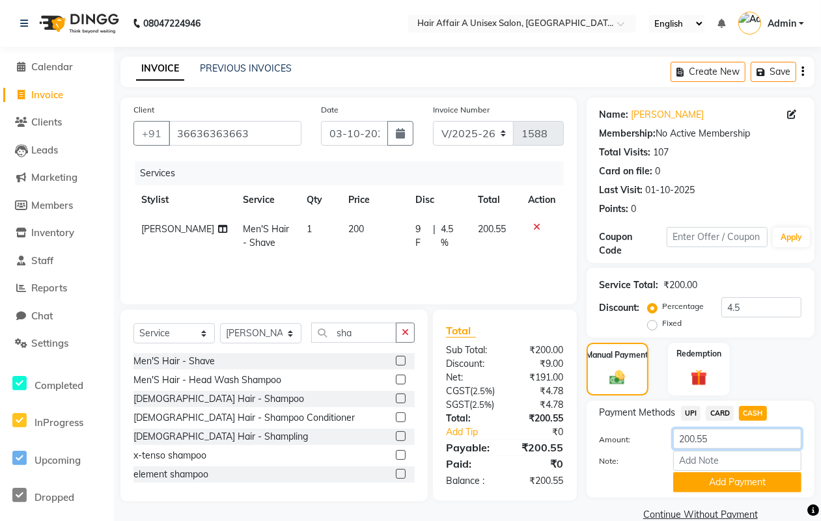
click at [736, 435] on input "200.55" at bounding box center [737, 439] width 128 height 20
type input "200"
click at [750, 480] on button "Add Payment" at bounding box center [737, 483] width 128 height 20
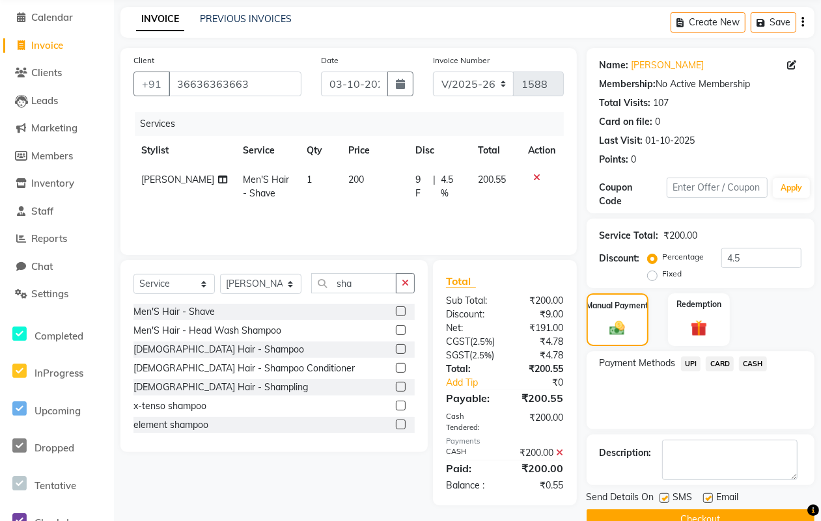
scroll to position [80, 0]
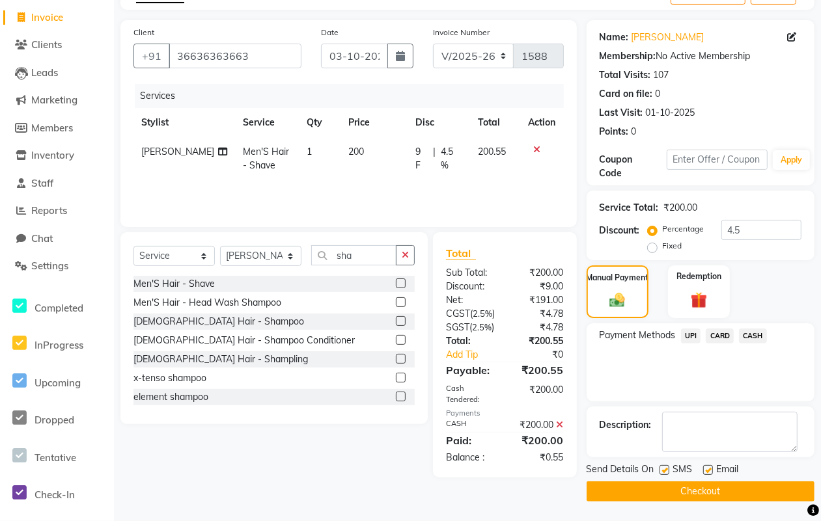
click at [663, 469] on label at bounding box center [664, 470] width 10 height 10
click at [663, 469] on input "checkbox" at bounding box center [663, 471] width 8 height 8
checkbox input "false"
click at [708, 465] on label at bounding box center [708, 470] width 10 height 10
click at [708, 467] on input "checkbox" at bounding box center [707, 471] width 8 height 8
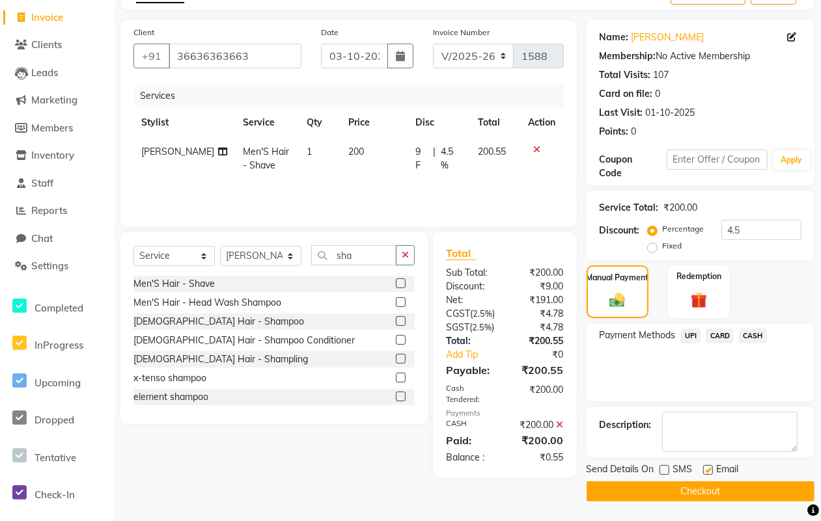
checkbox input "false"
click at [695, 483] on button "Checkout" at bounding box center [701, 492] width 228 height 20
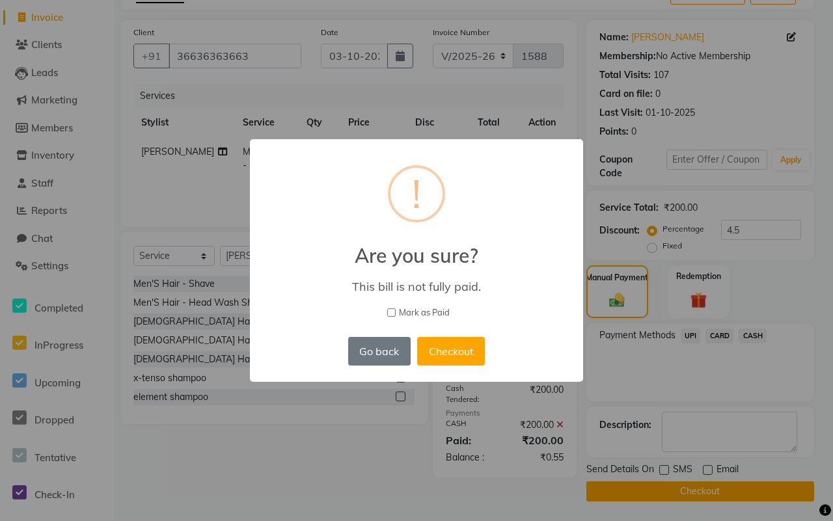
click at [425, 309] on span "Mark as Paid" at bounding box center [424, 313] width 51 height 13
click at [396, 309] on input "Mark as Paid" at bounding box center [391, 313] width 8 height 8
checkbox input "true"
click at [453, 340] on button "Checkout" at bounding box center [451, 351] width 68 height 29
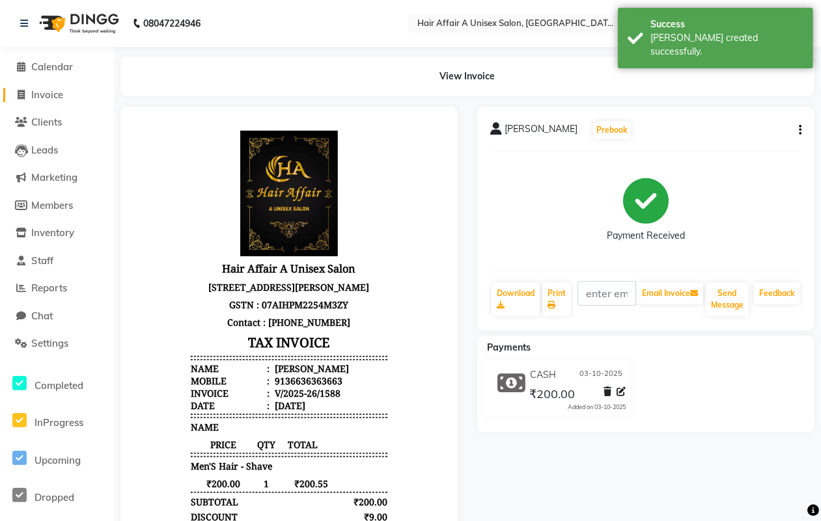
click at [60, 94] on span "Invoice" at bounding box center [47, 95] width 32 height 12
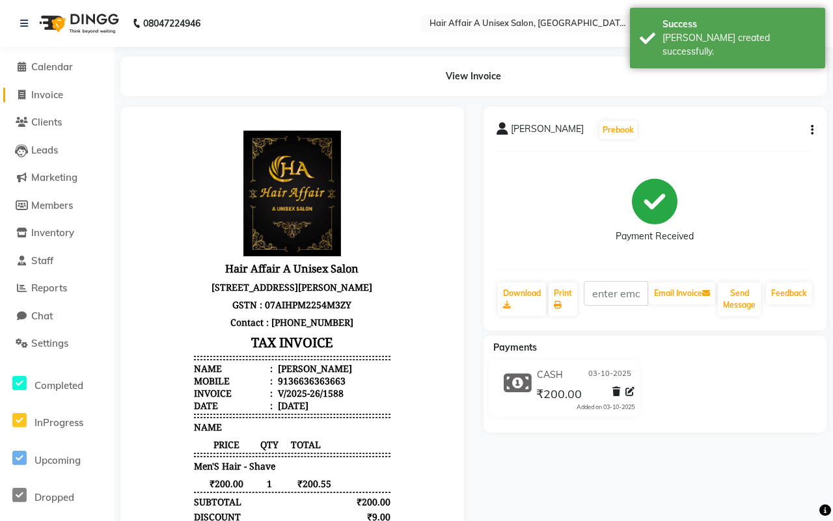
select select "4464"
select select "service"
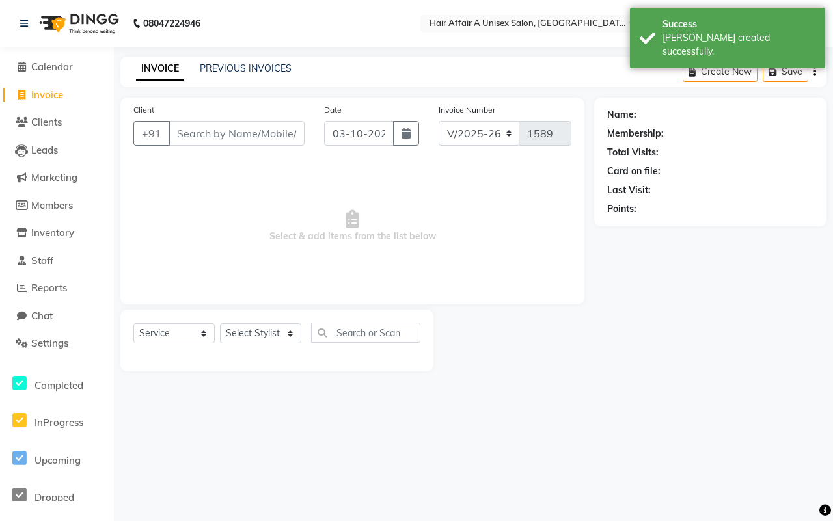
click at [249, 135] on input "Client" at bounding box center [237, 133] width 136 height 25
